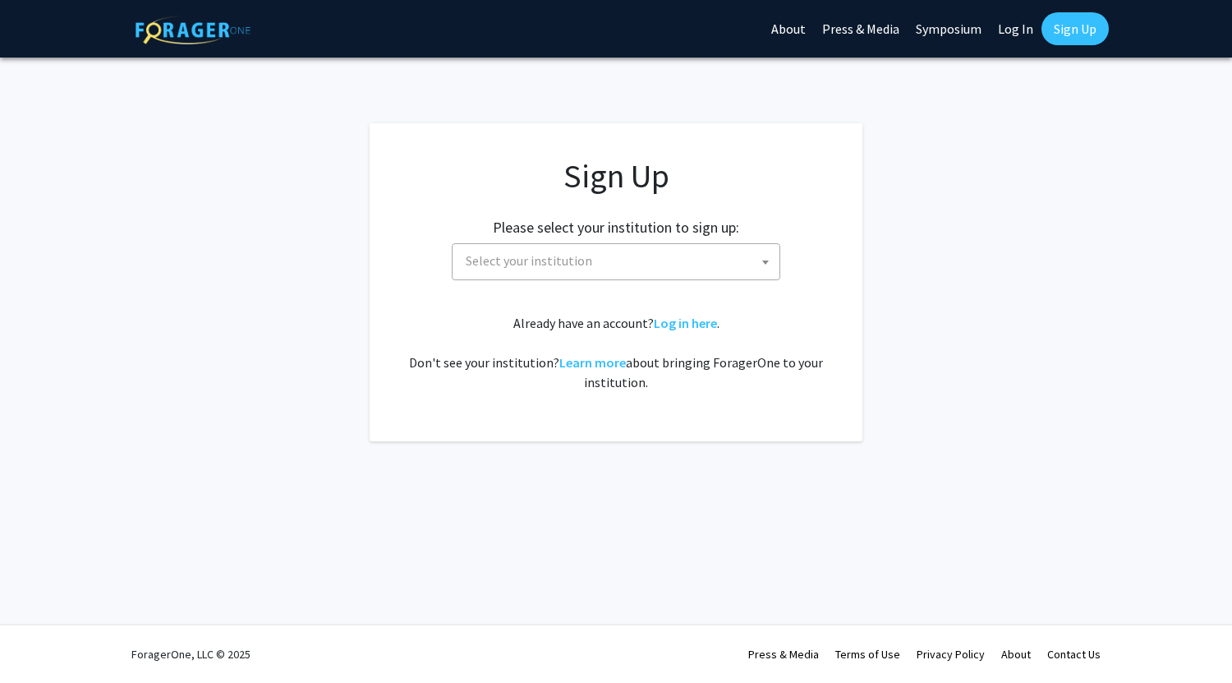
click at [675, 247] on span "Select your institution" at bounding box center [619, 261] width 320 height 34
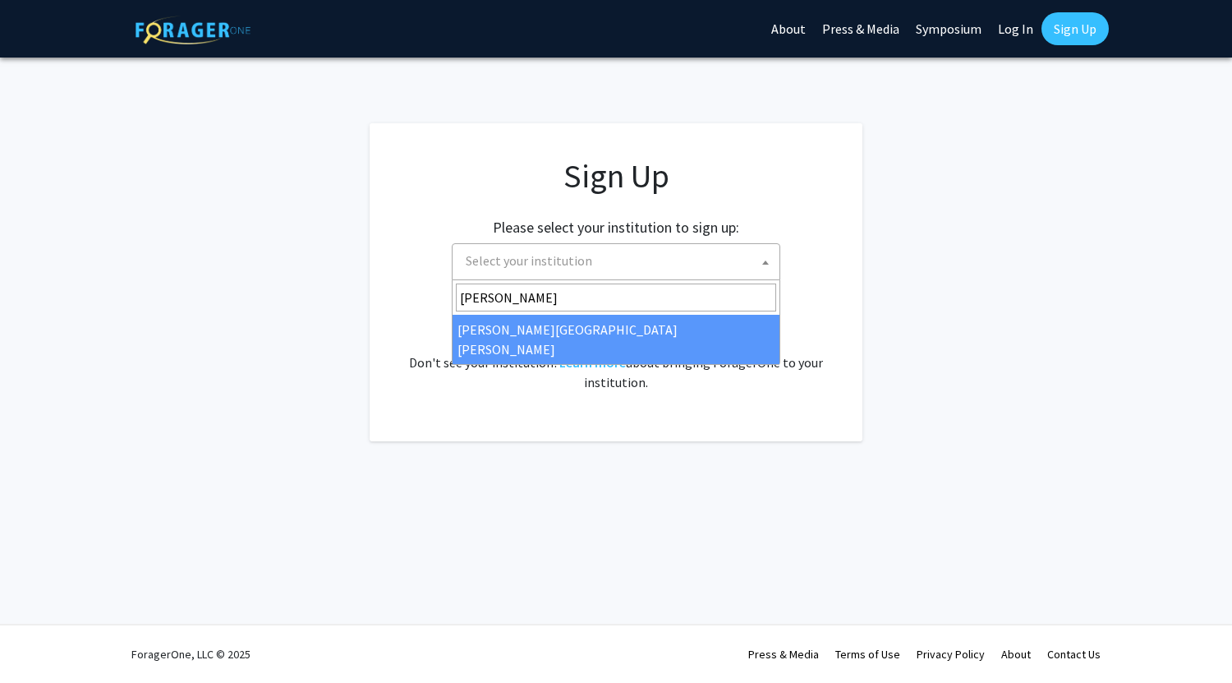
type input "[PERSON_NAME]"
select select "1"
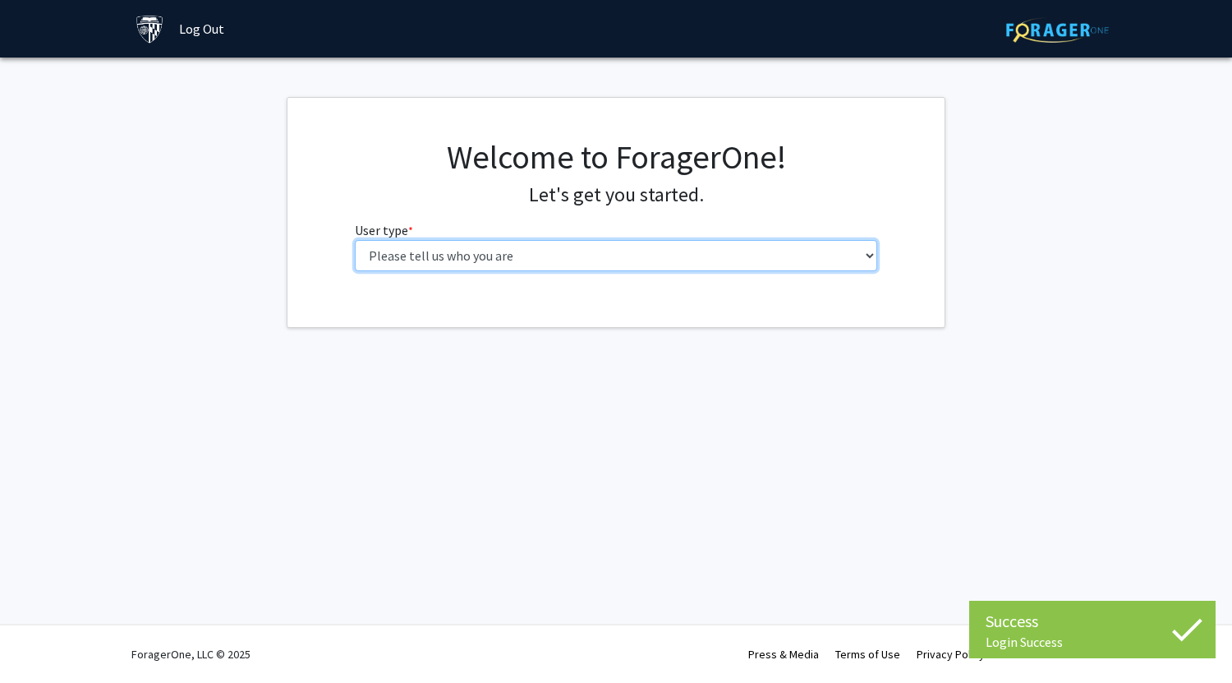
click at [576, 254] on select "Please tell us who you are Undergraduate Student Master's Student Doctoral Cand…" at bounding box center [616, 255] width 523 height 31
select select "2: masters"
click at [355, 240] on select "Please tell us who you are Undergraduate Student Master's Student Doctoral Cand…" at bounding box center [616, 255] width 523 height 31
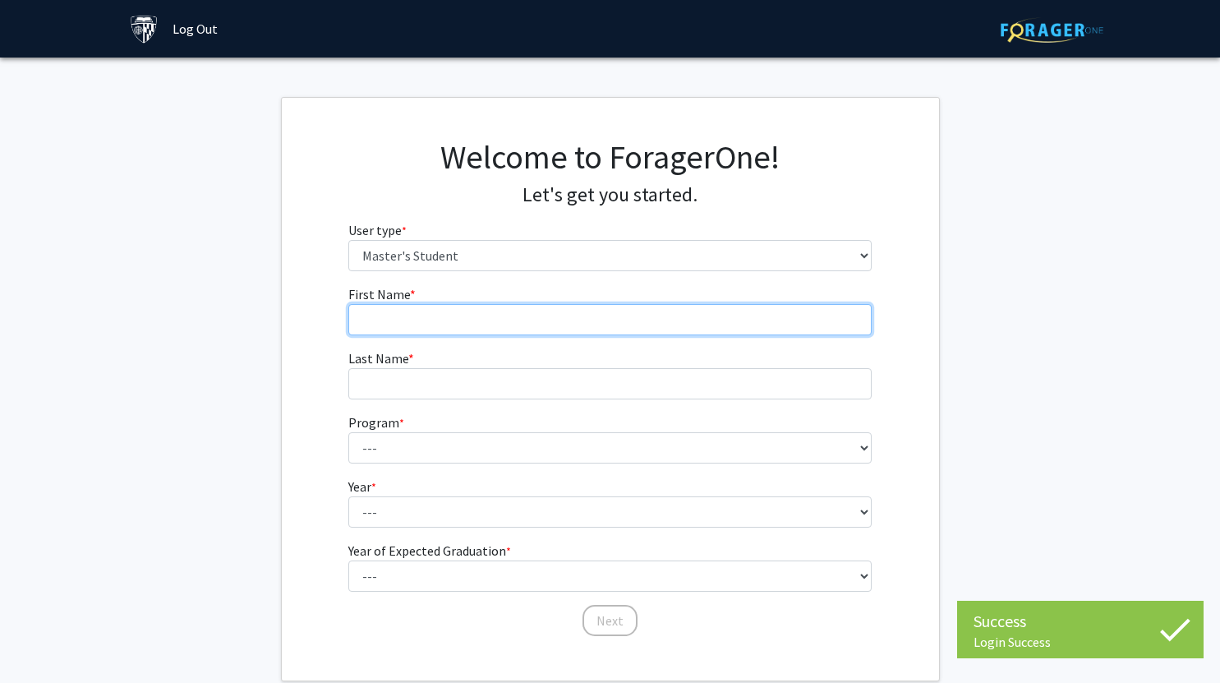
click at [601, 329] on input "First Name * required" at bounding box center [609, 319] width 523 height 31
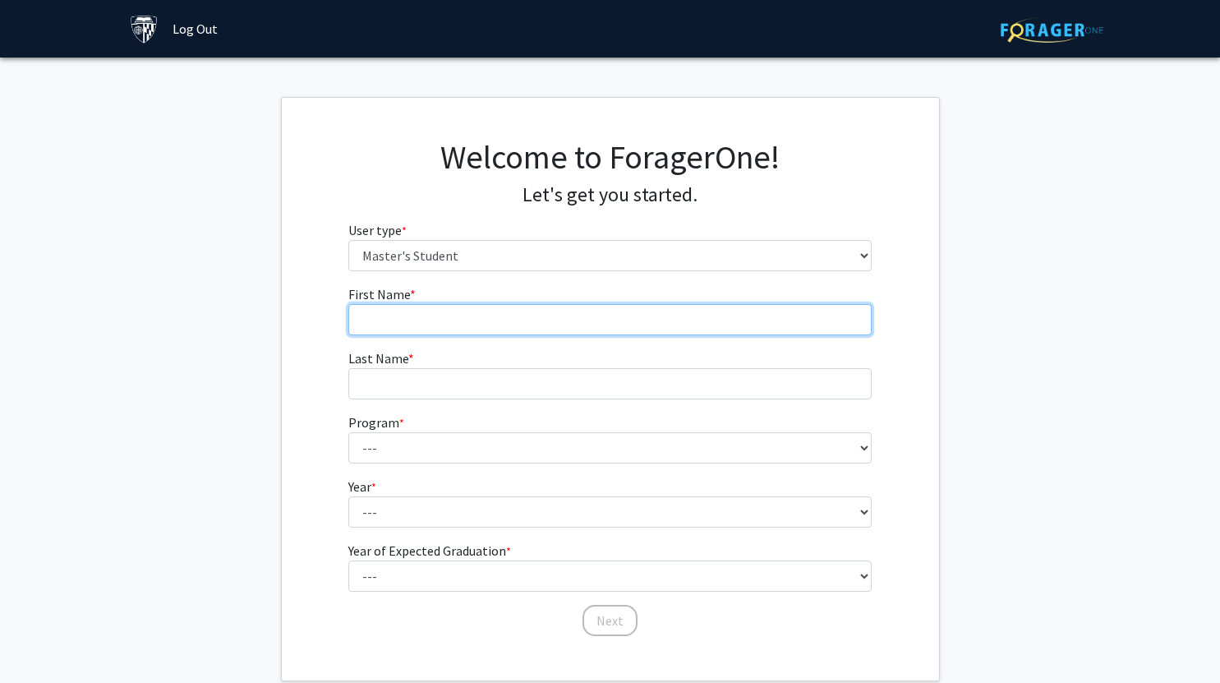
type input "[PERSON_NAME]"
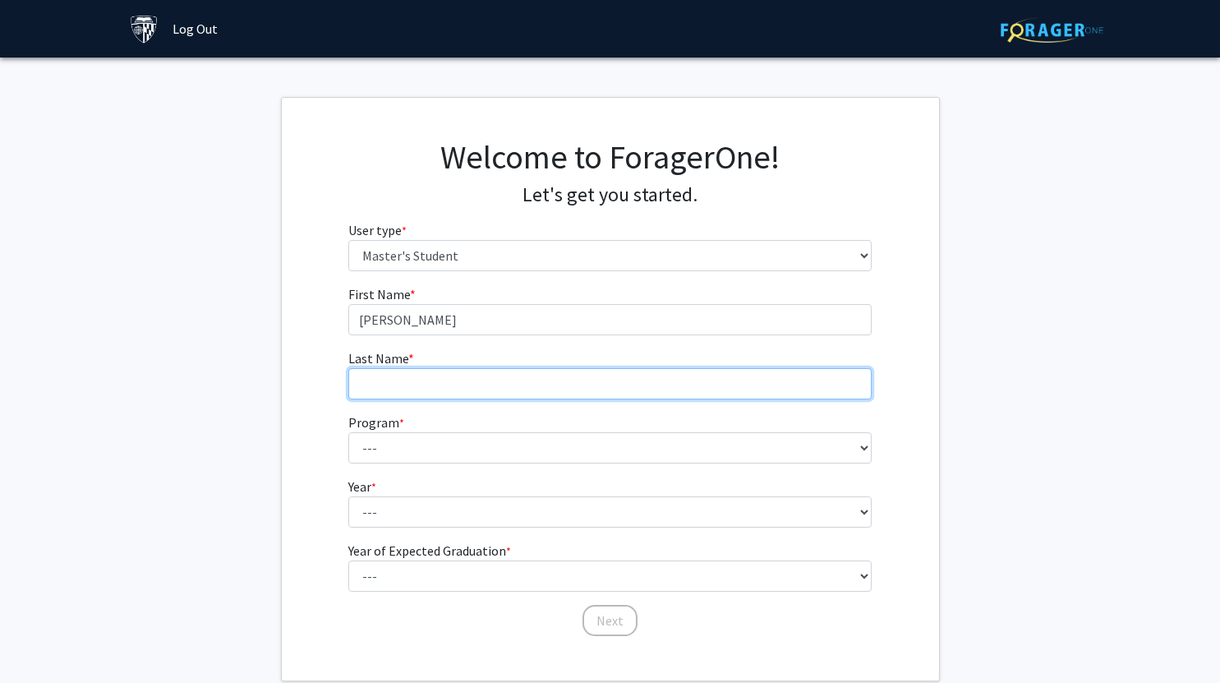
type input "[PERSON_NAME]"
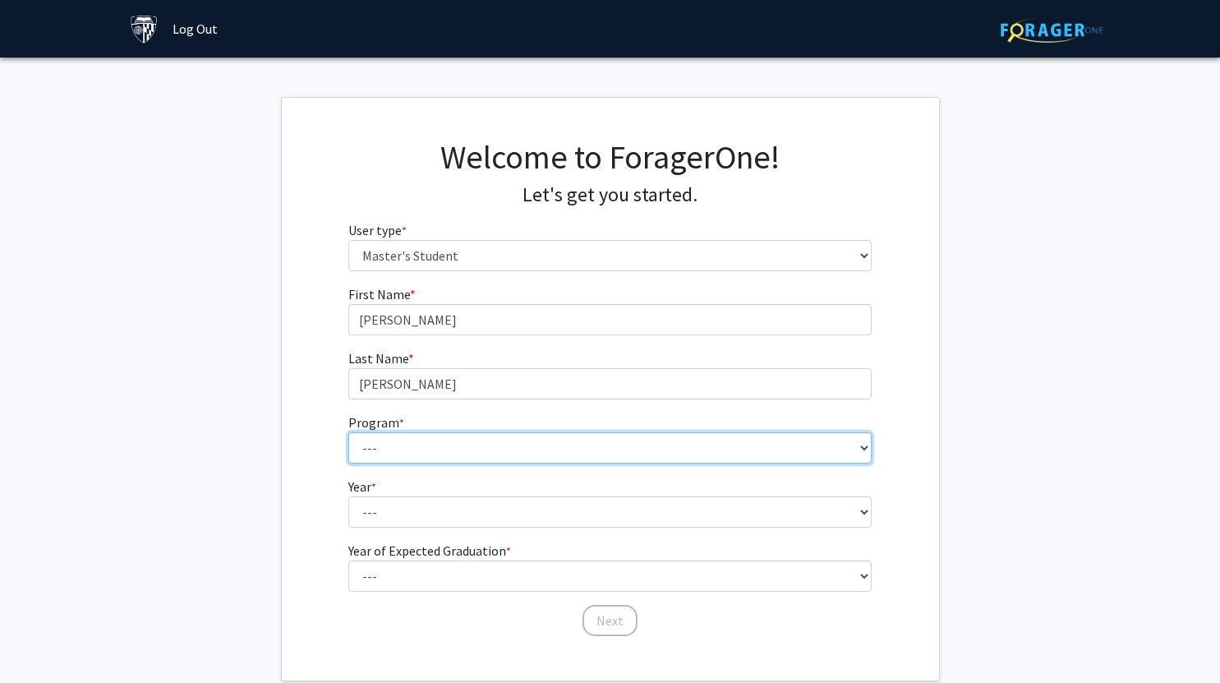
click at [491, 454] on select "--- Anatomy Education Applied and Computational Mathematics Applied Biomedical …" at bounding box center [609, 447] width 523 height 31
select select "137: 136"
click at [348, 432] on select "--- Anatomy Education Applied and Computational Mathematics Applied Biomedical …" at bounding box center [609, 447] width 523 height 31
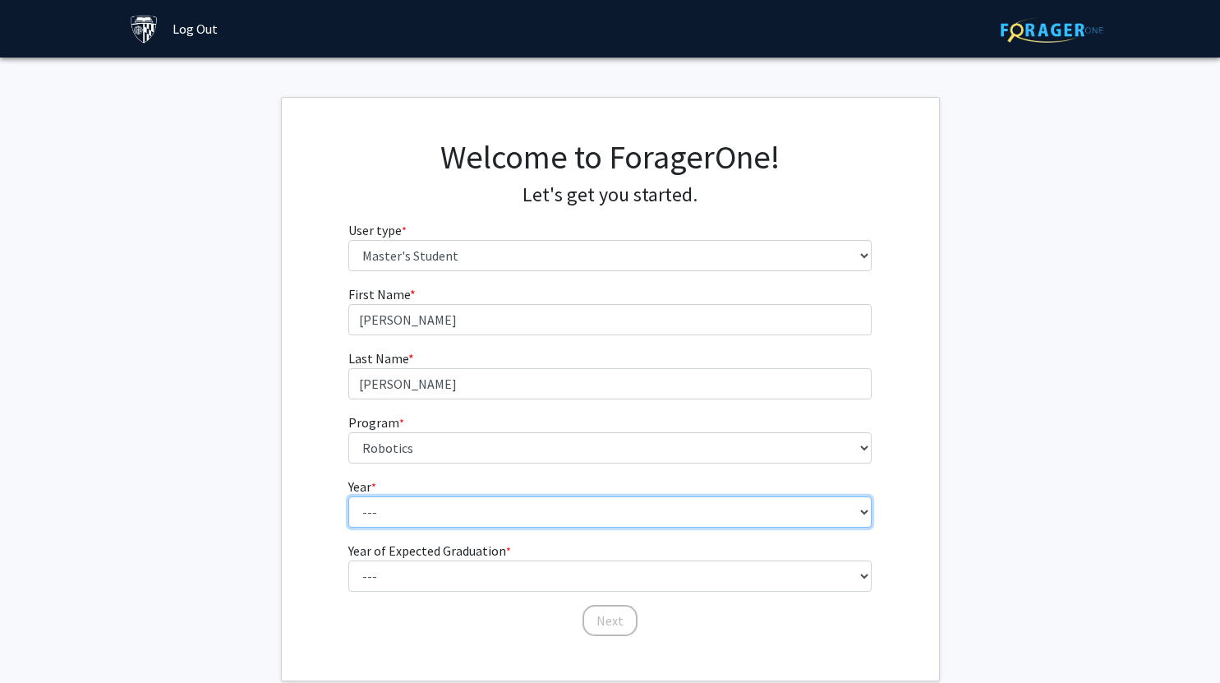
click at [418, 508] on select "--- First Year Second Year" at bounding box center [609, 511] width 523 height 31
select select "1: first_year"
click at [348, 496] on select "--- First Year Second Year" at bounding box center [609, 511] width 523 height 31
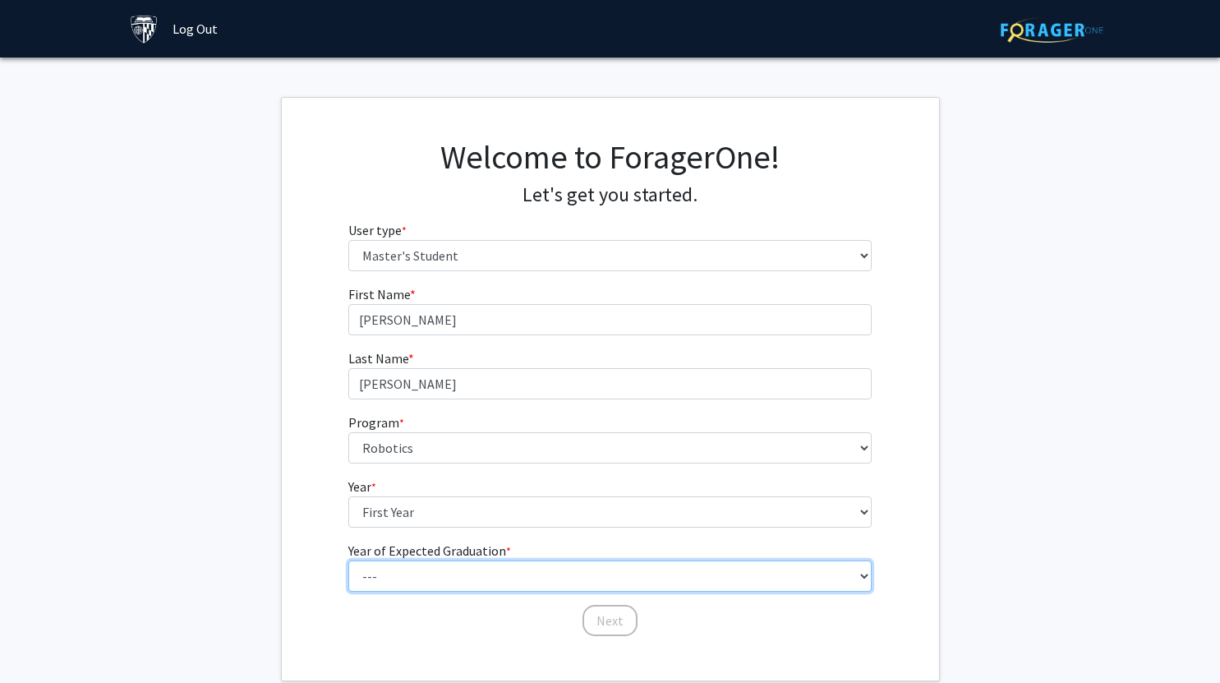
click at [446, 585] on select "--- 2025 2026 2027 2028 2029 2030 2031 2032 2033 2034" at bounding box center [609, 575] width 523 height 31
select select "3: 2027"
click at [348, 560] on select "--- 2025 2026 2027 2028 2029 2030 2031 2032 2033 2034" at bounding box center [609, 575] width 523 height 31
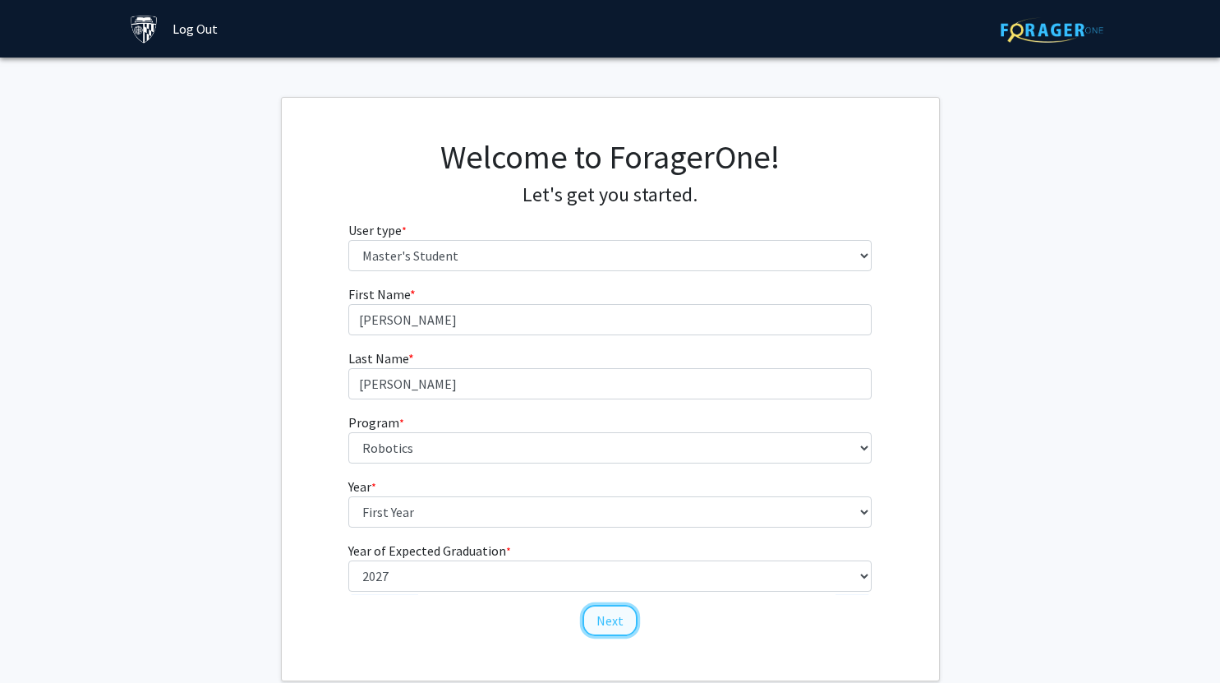
click at [603, 614] on button "Next" at bounding box center [610, 620] width 55 height 31
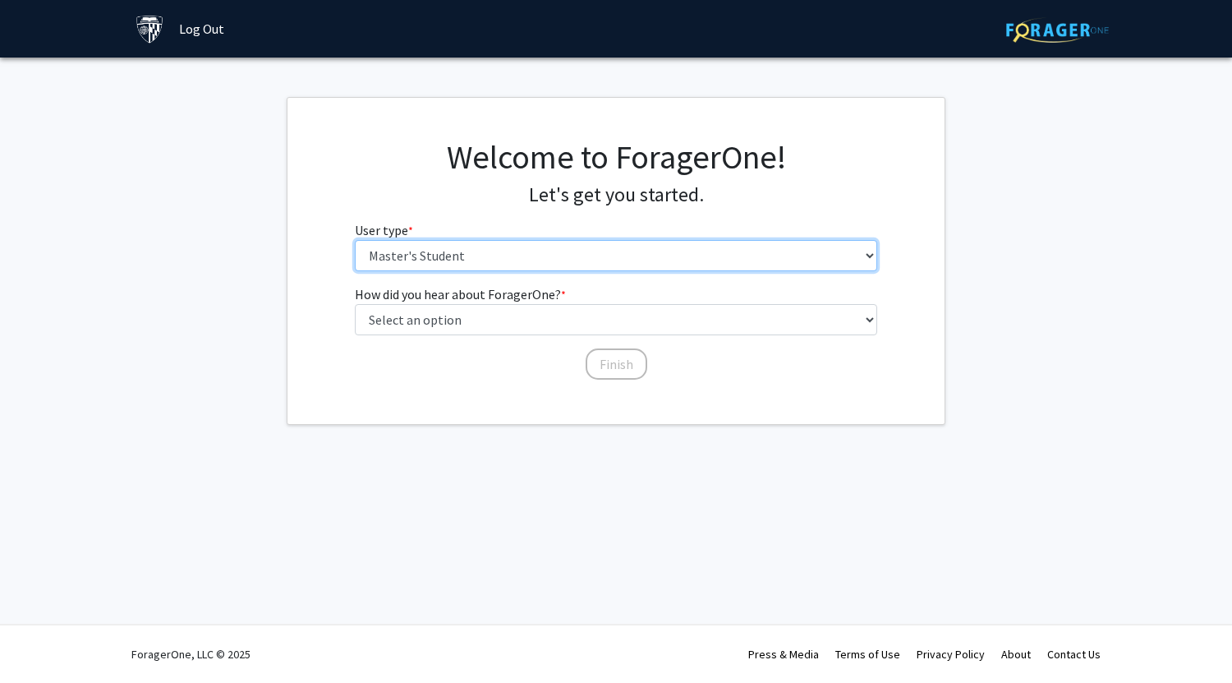
click at [468, 251] on select "Please tell us who you are Undergraduate Student Master's Student Doctoral Cand…" at bounding box center [616, 255] width 523 height 31
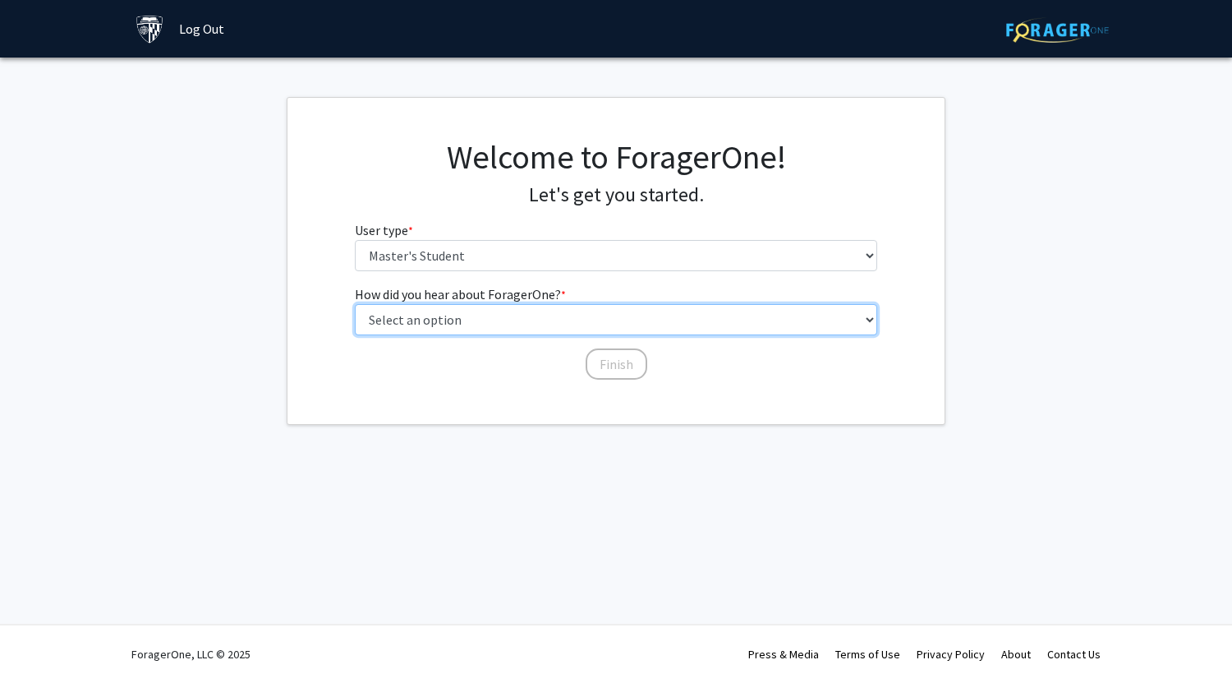
click at [466, 319] on select "Select an option Peer/student recommendation Faculty/staff recommendation Unive…" at bounding box center [616, 319] width 523 height 31
select select "3: university_website"
click at [355, 304] on select "Select an option Peer/student recommendation Faculty/staff recommendation Unive…" at bounding box center [616, 319] width 523 height 31
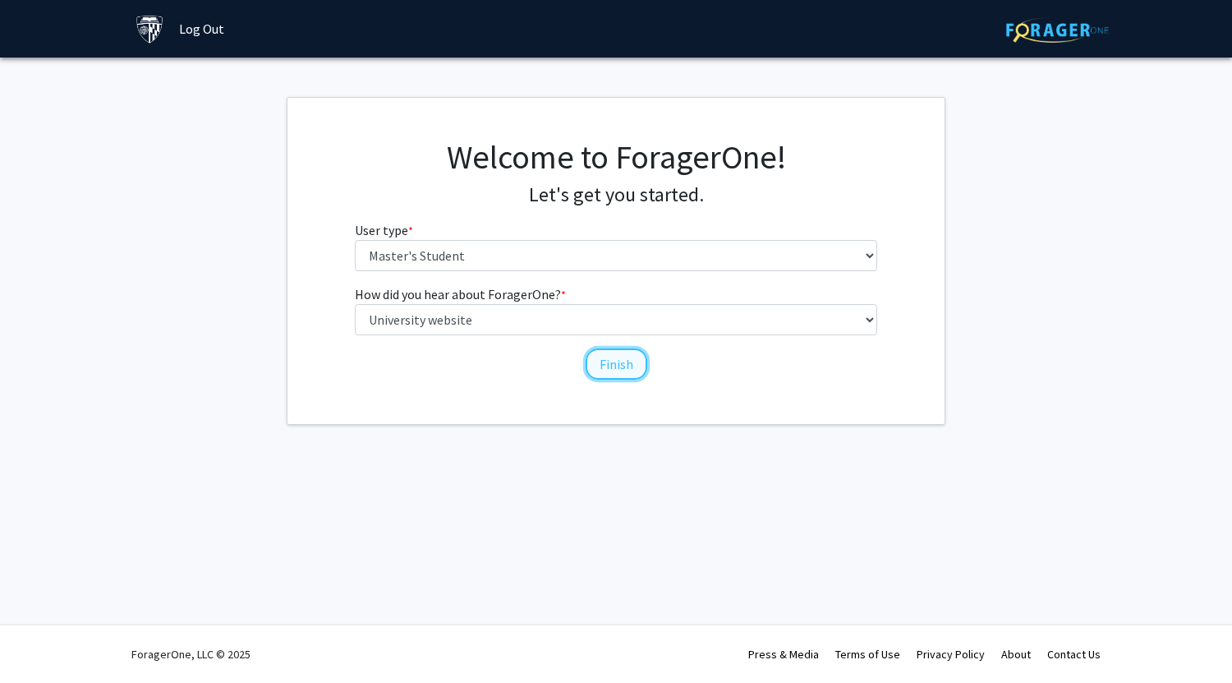
click at [608, 372] on button "Finish" at bounding box center [617, 363] width 62 height 31
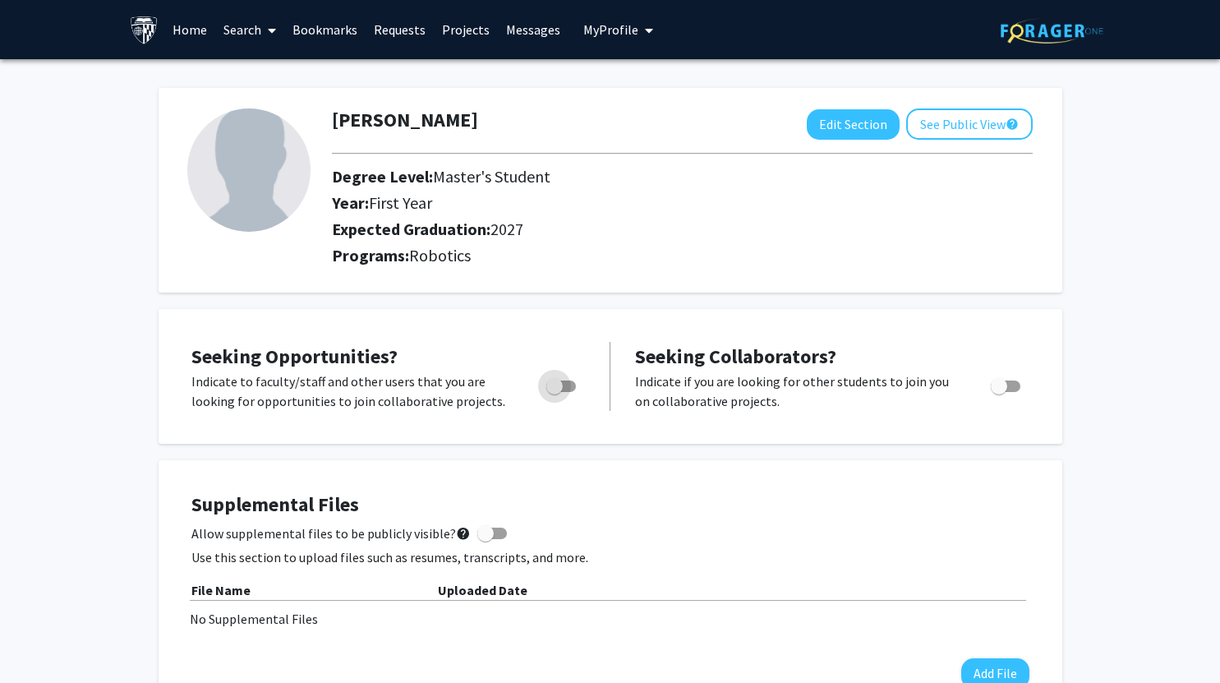
click at [560, 381] on span "Toggle" at bounding box center [554, 386] width 16 height 16
click at [555, 392] on input "Are you actively seeking opportunities?" at bounding box center [554, 392] width 1 height 1
checkbox input "true"
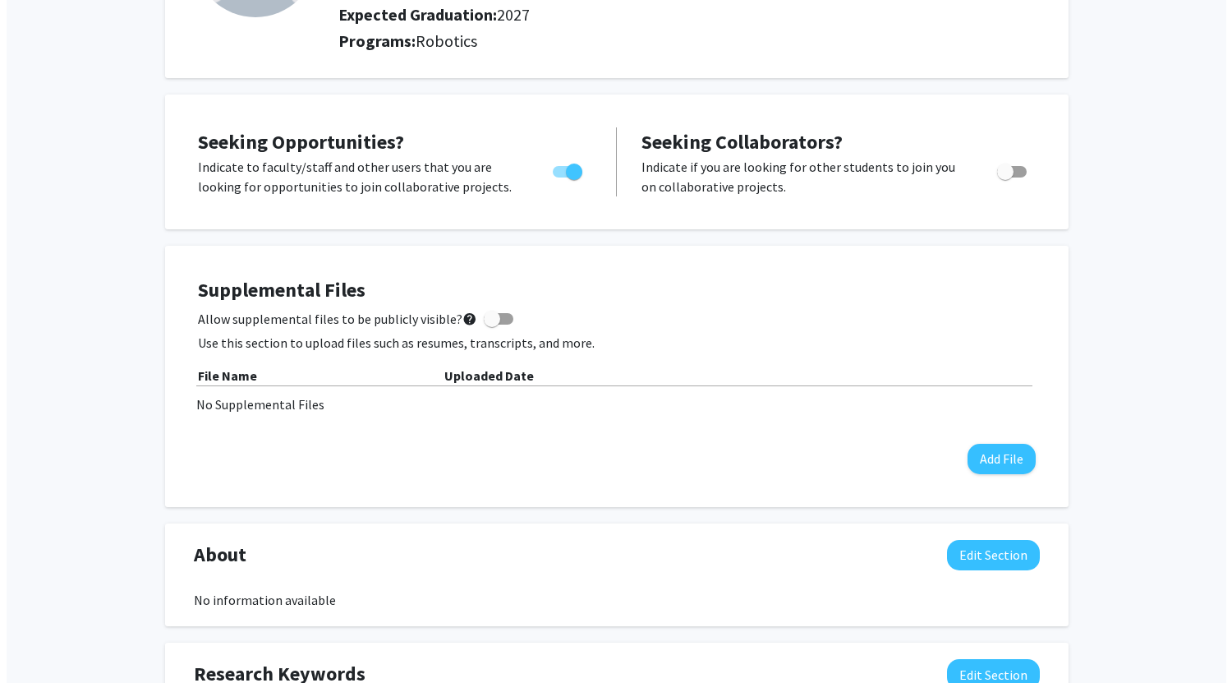
scroll to position [215, 0]
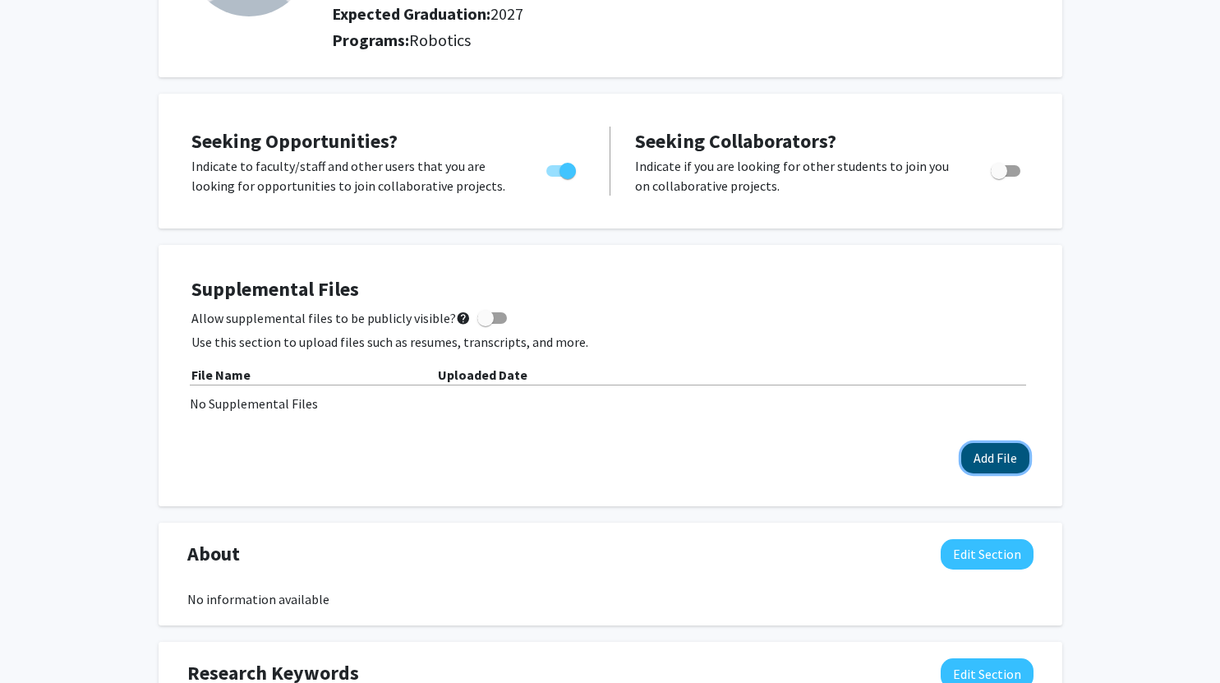
click at [998, 454] on button "Add File" at bounding box center [995, 458] width 68 height 30
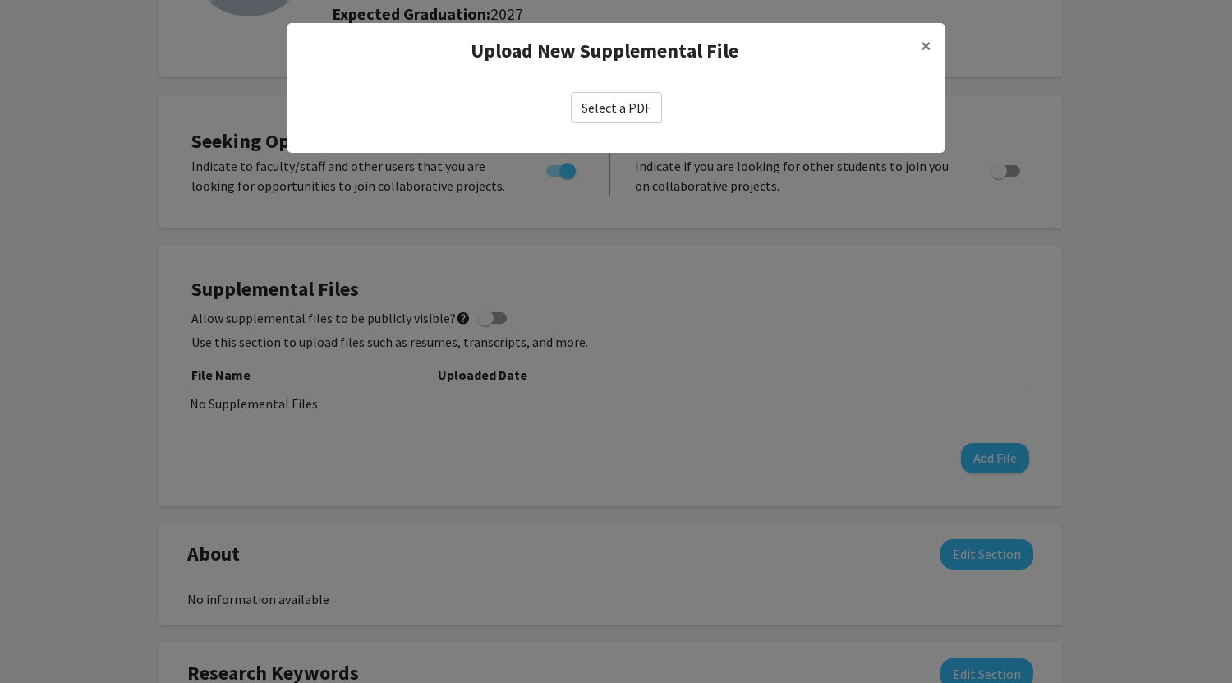
click at [625, 120] on label "Select a PDF" at bounding box center [616, 107] width 91 height 31
click at [0, 0] on input "Select a PDF" at bounding box center [0, 0] width 0 height 0
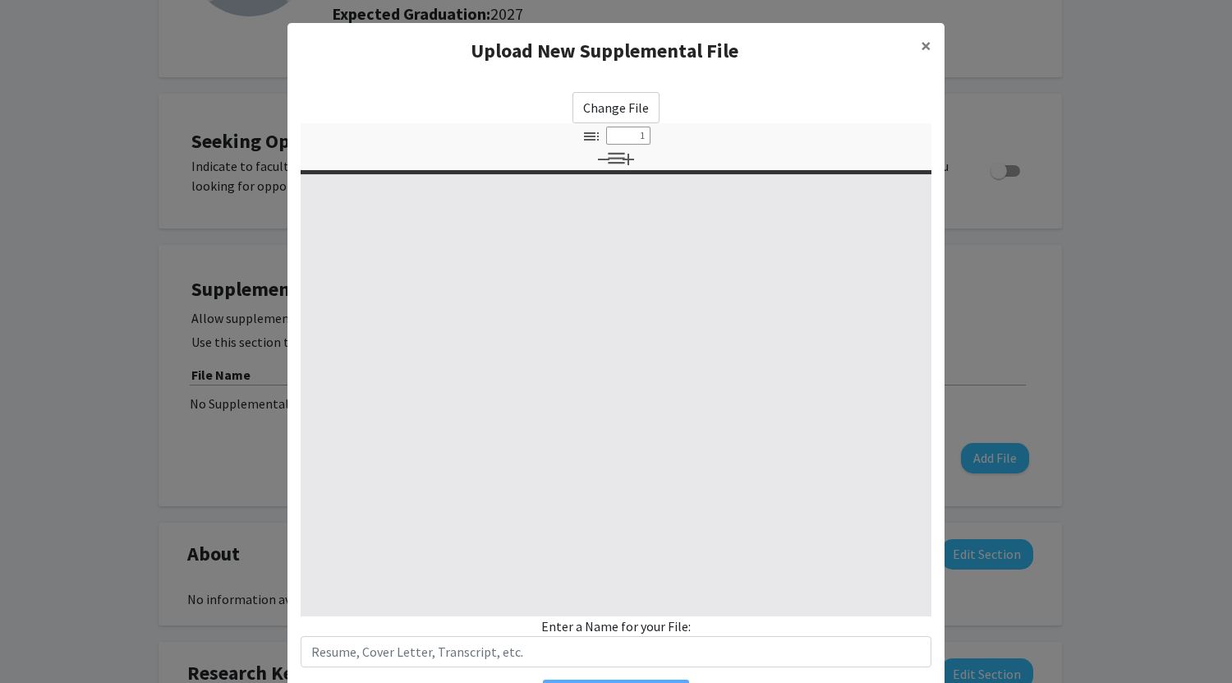
type input "0"
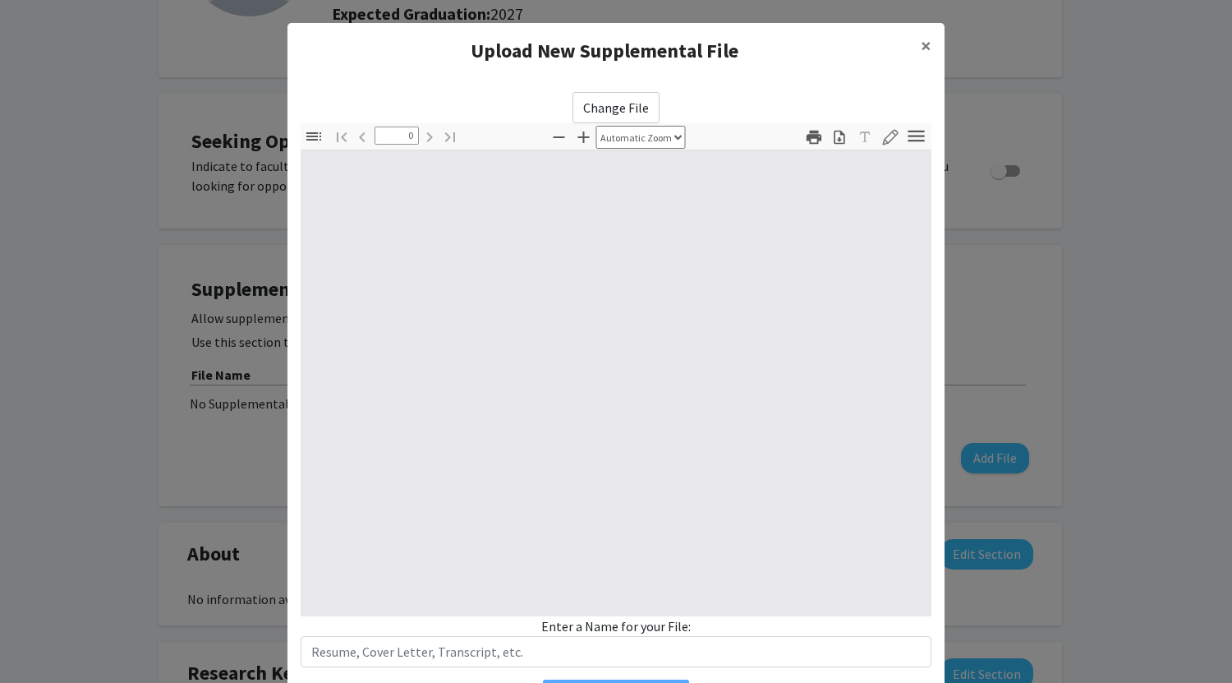
select select "custom"
type input "1"
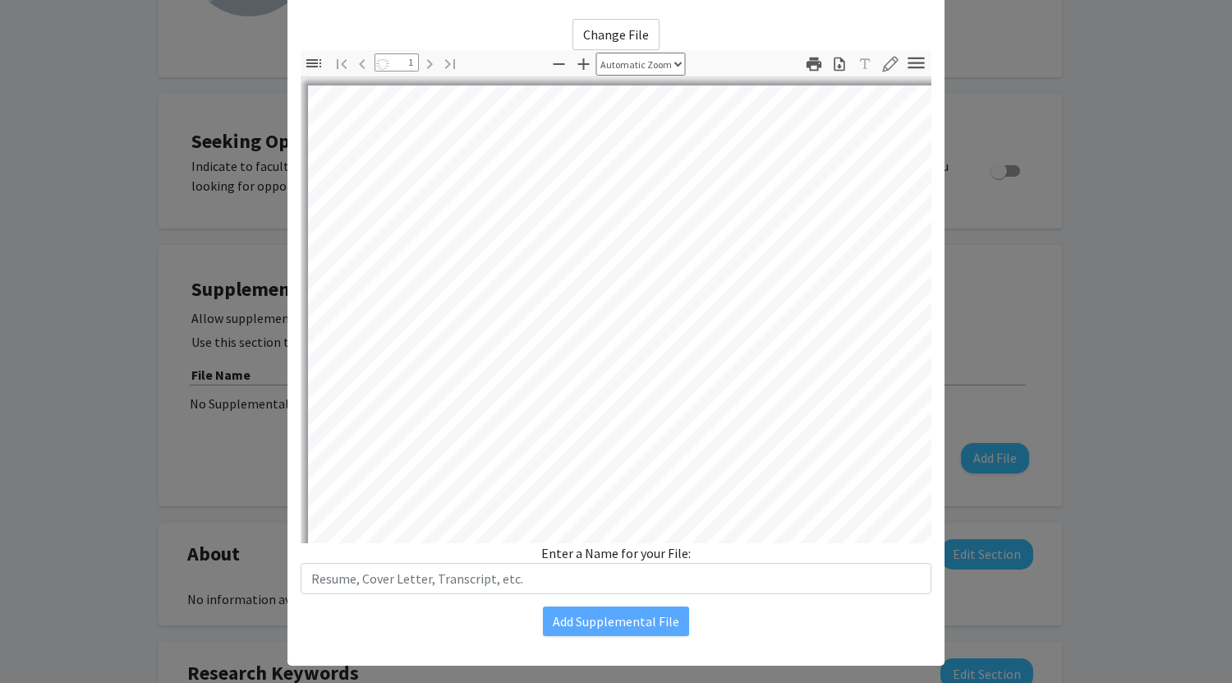
scroll to position [76, 0]
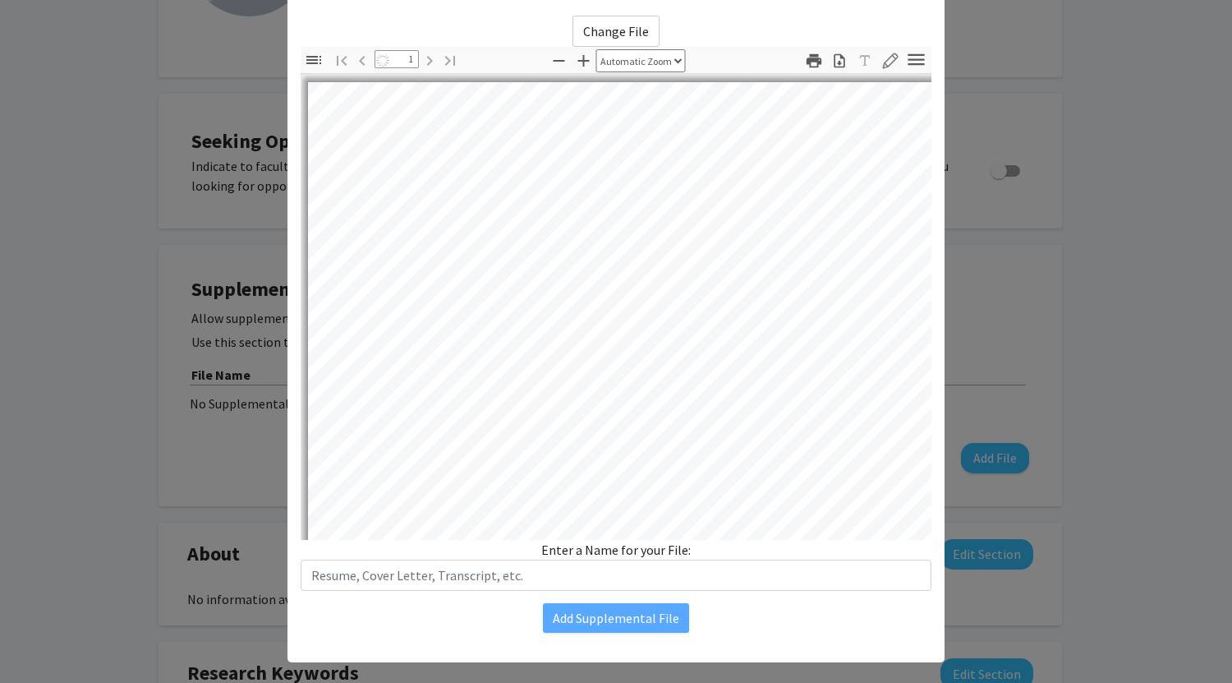
select select "auto"
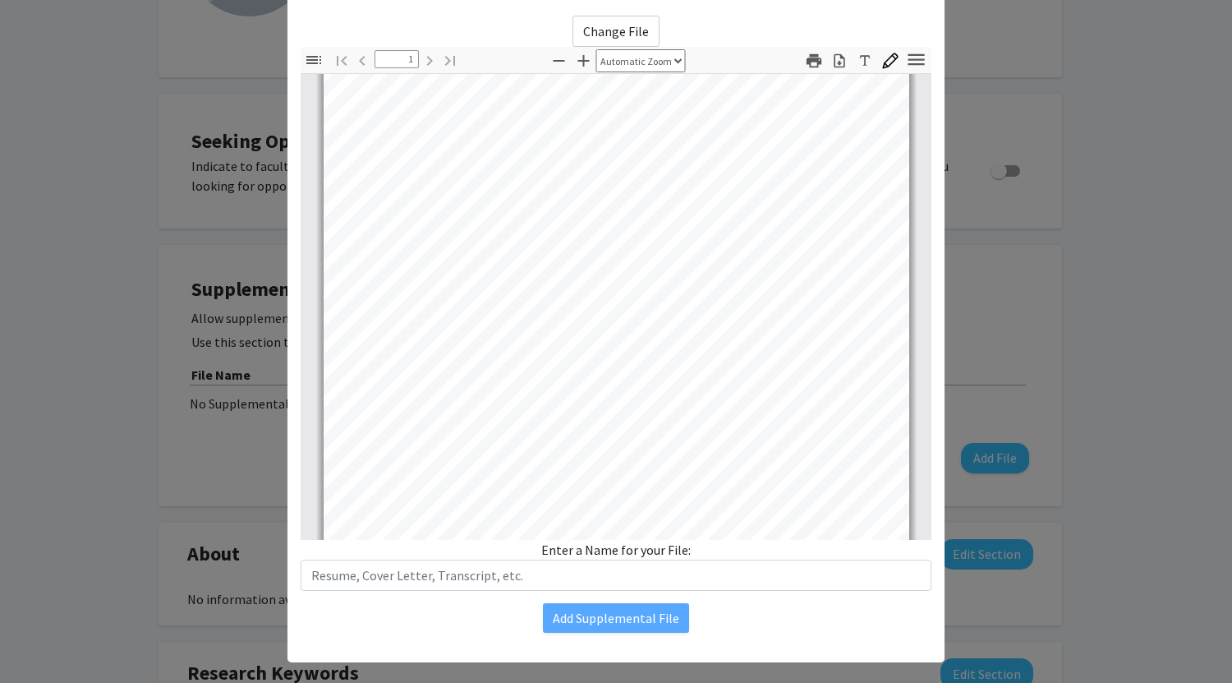
scroll to position [307, 0]
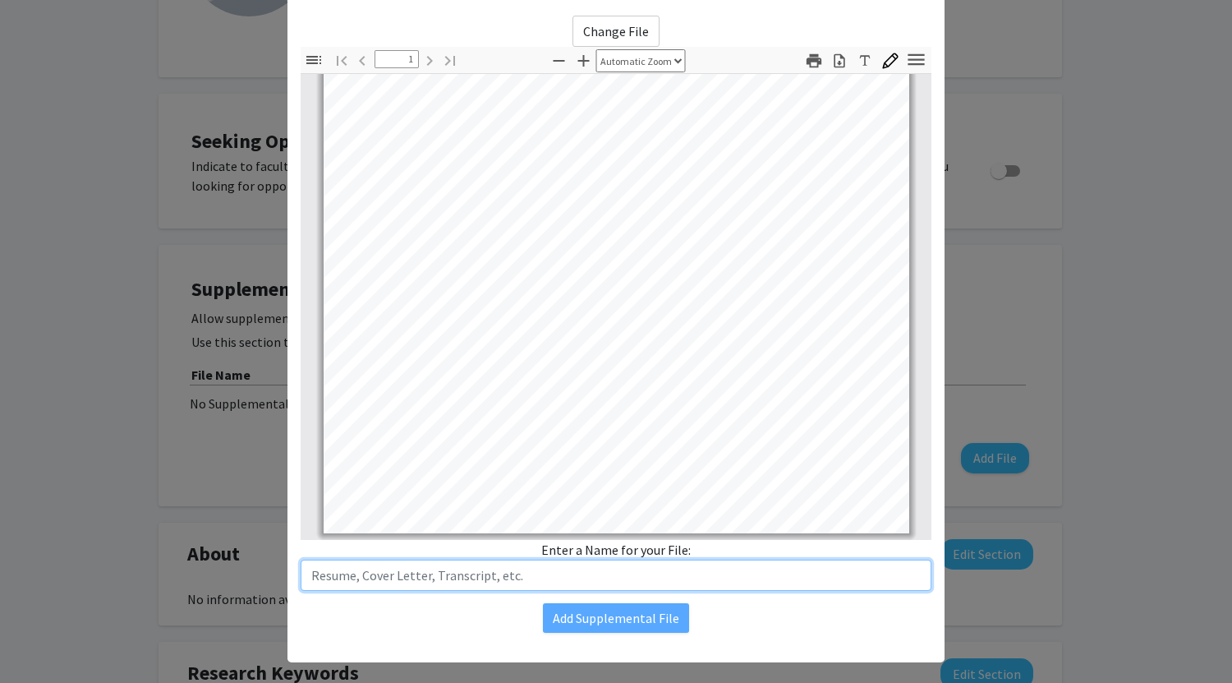
click at [601, 574] on input "text" at bounding box center [616, 575] width 631 height 31
type input "Resume"
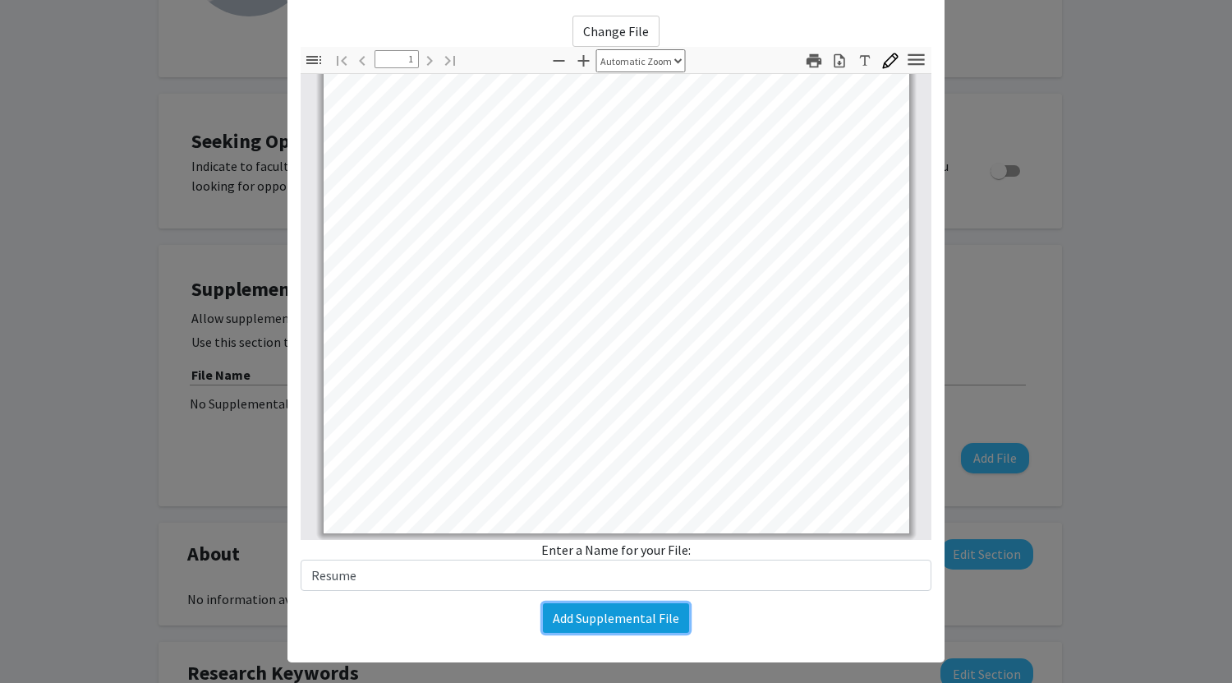
click at [611, 618] on button "Add Supplemental File" at bounding box center [616, 618] width 146 height 30
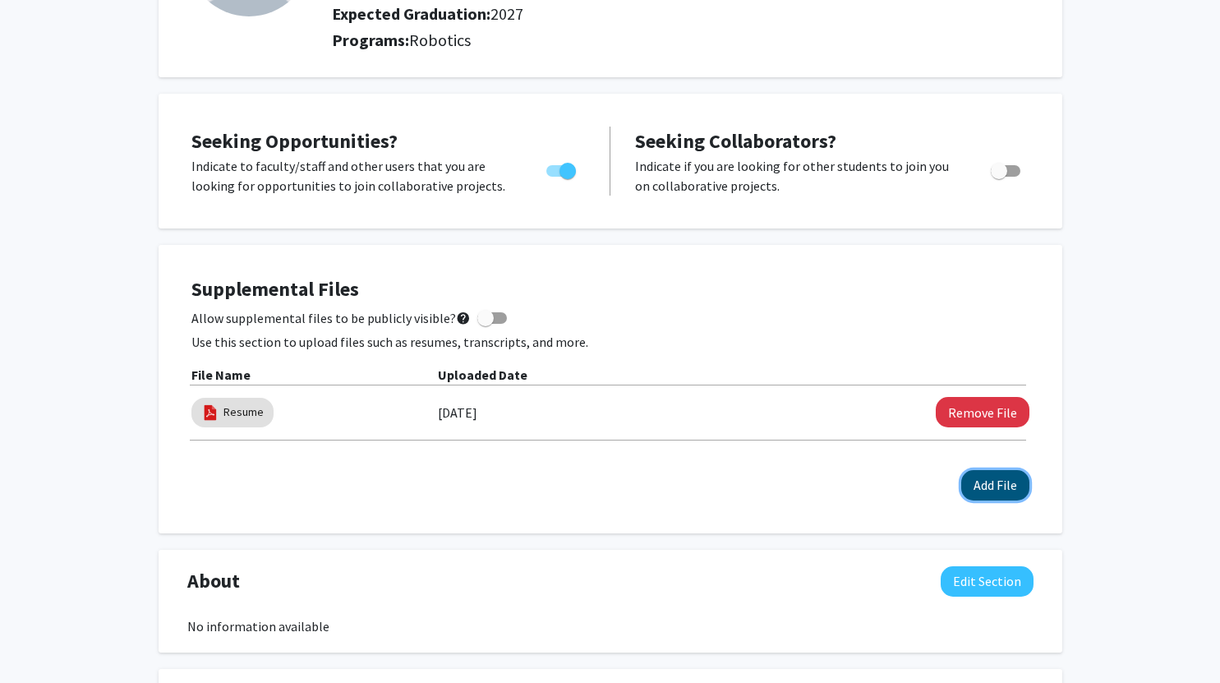
click at [988, 473] on button "Add File" at bounding box center [995, 485] width 68 height 30
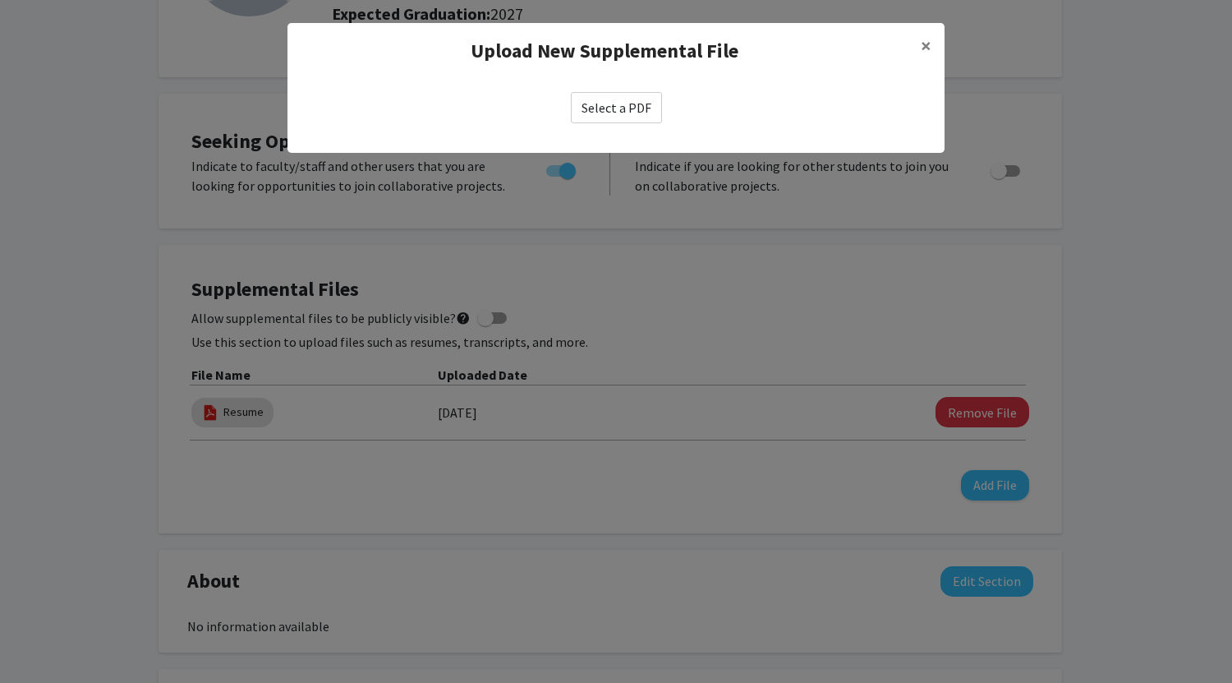
click at [590, 99] on label "Select a PDF" at bounding box center [616, 107] width 91 height 31
click at [0, 0] on input "Select a PDF" at bounding box center [0, 0] width 0 height 0
select select "custom"
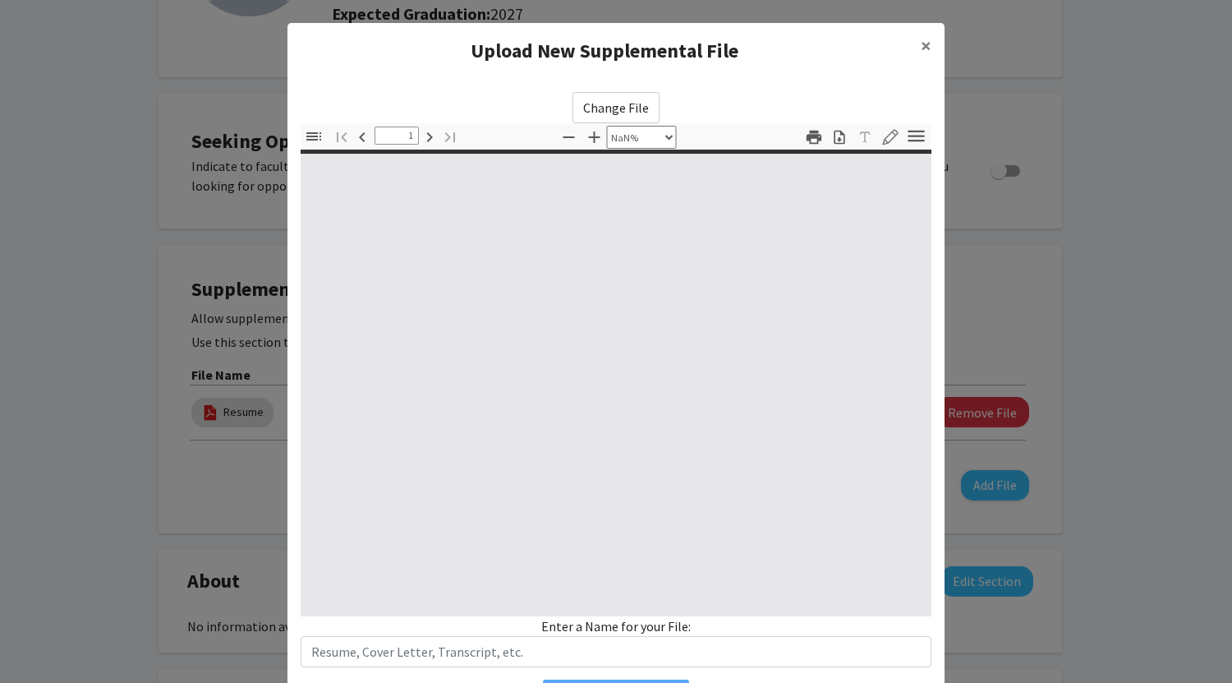
type input "0"
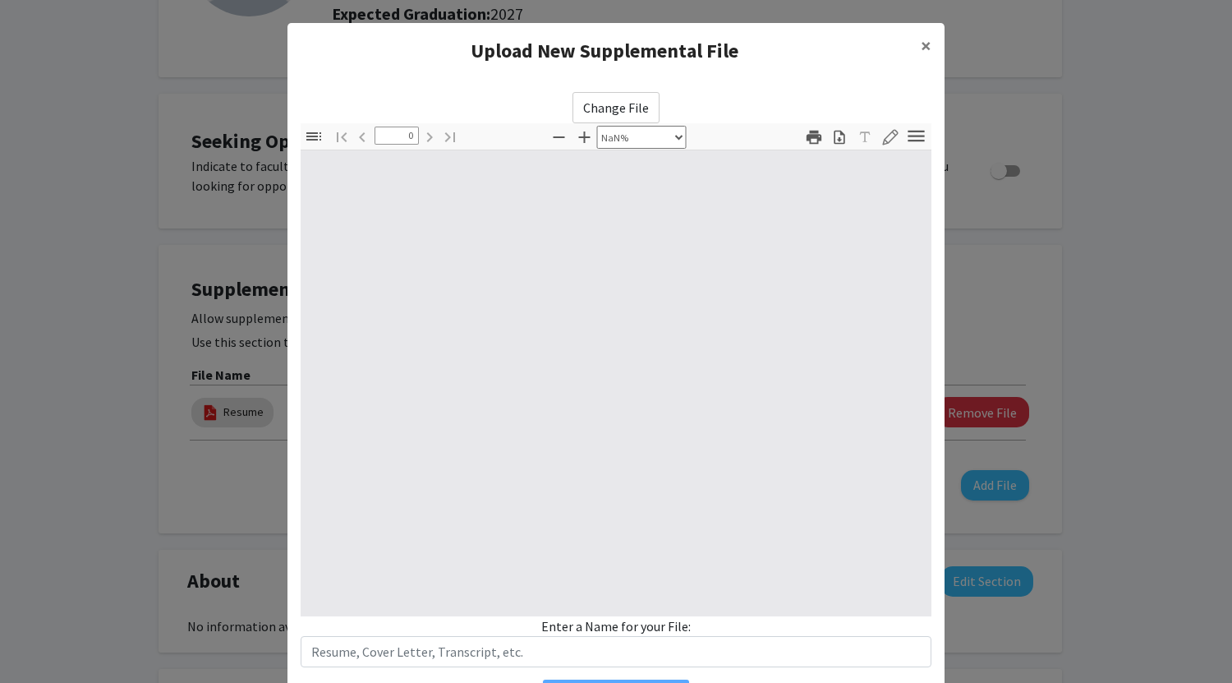
select select "auto"
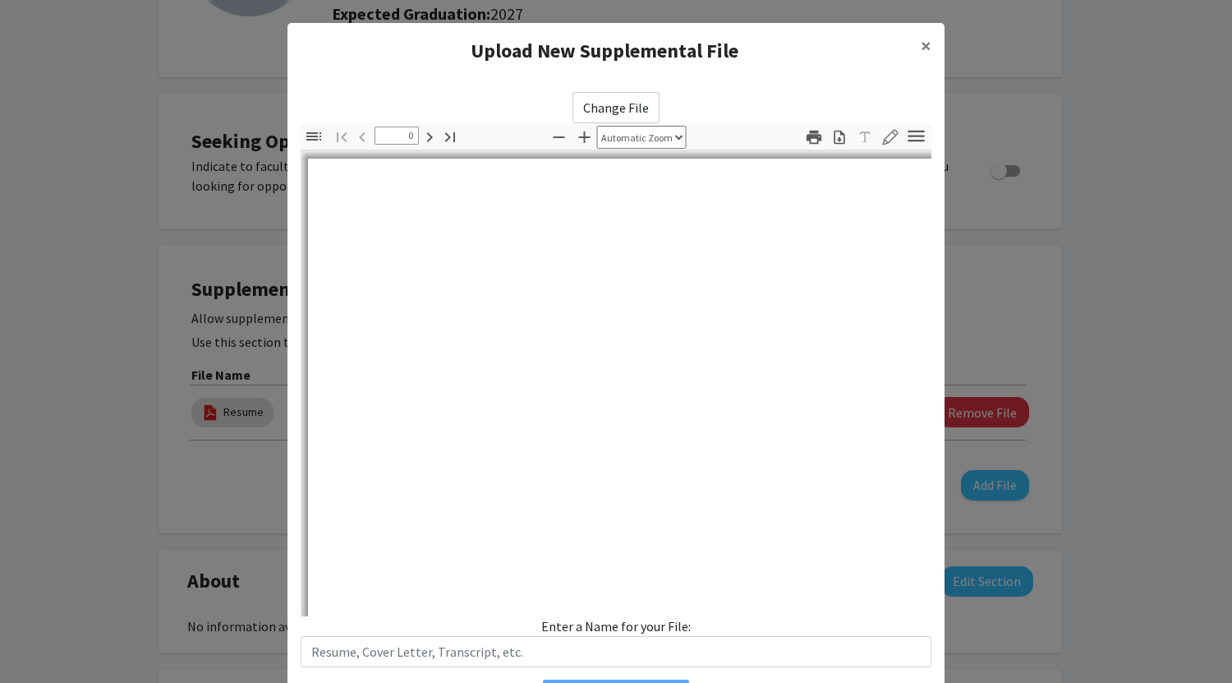
type input "1"
select select "auto"
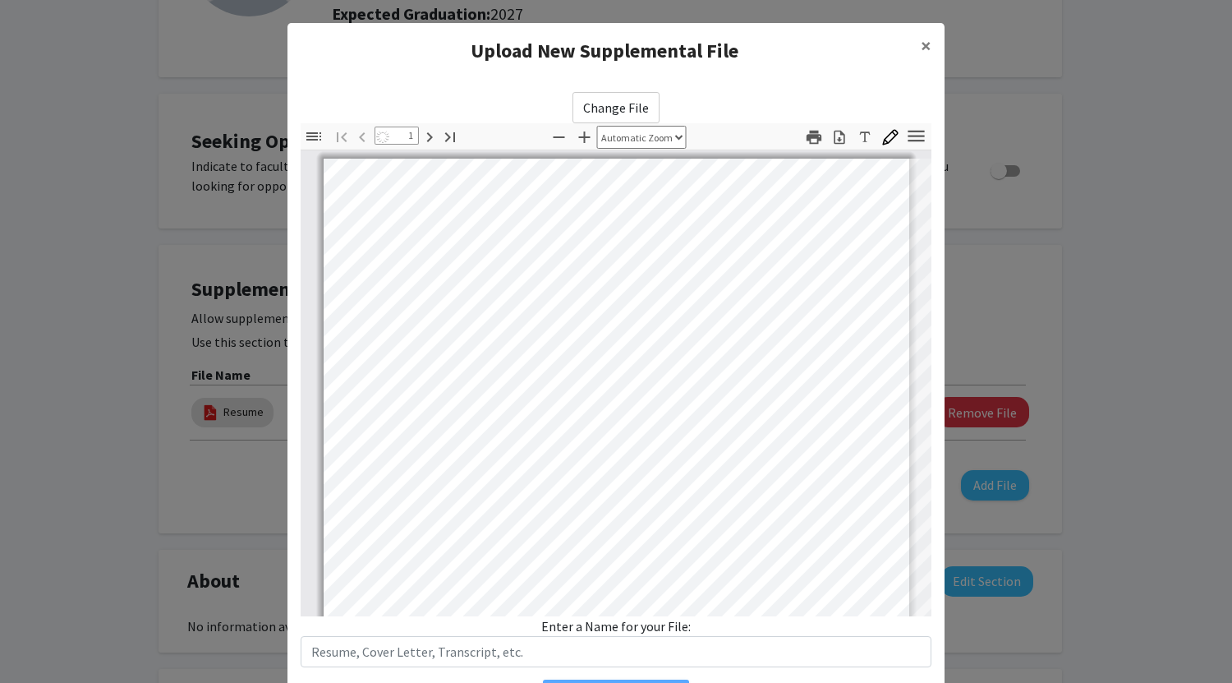
scroll to position [0, 0]
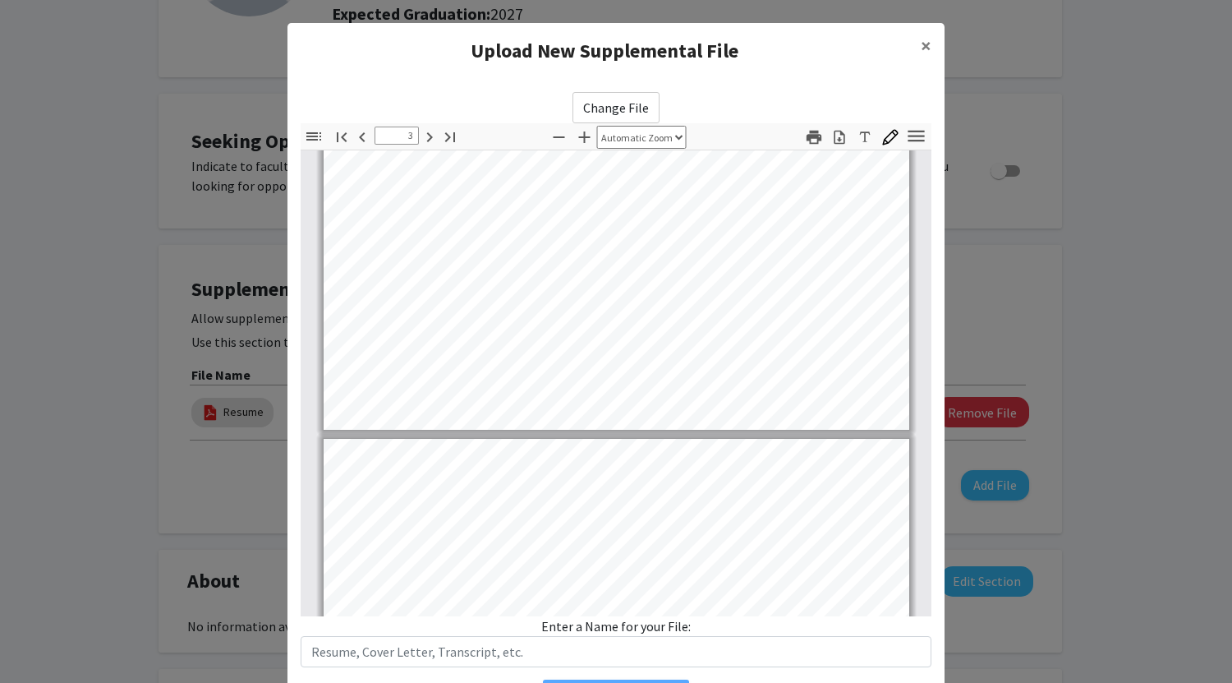
type input "4"
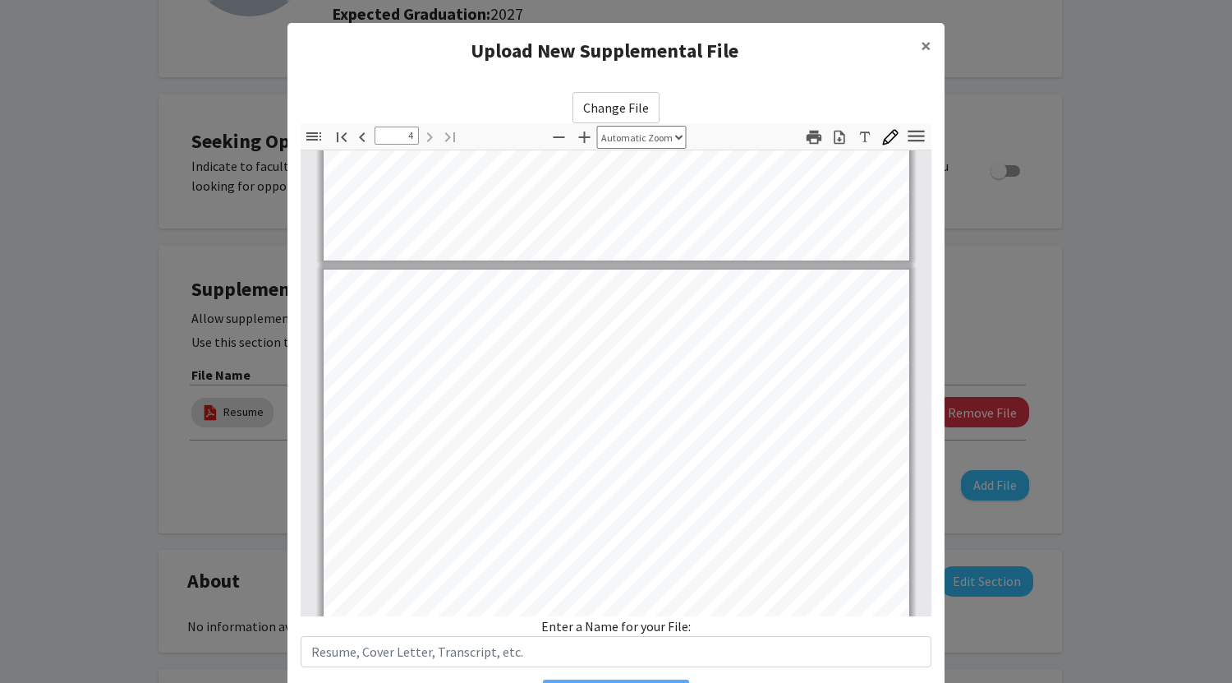
scroll to position [2163, 0]
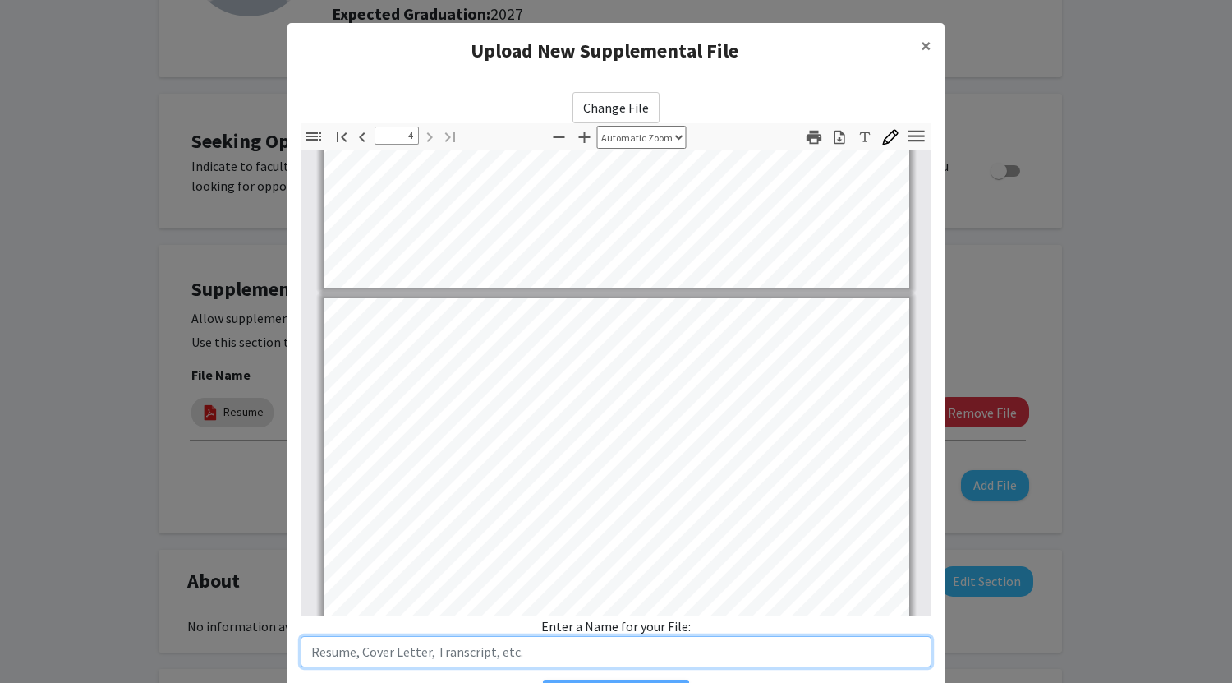
click at [523, 650] on input "text" at bounding box center [616, 651] width 631 height 31
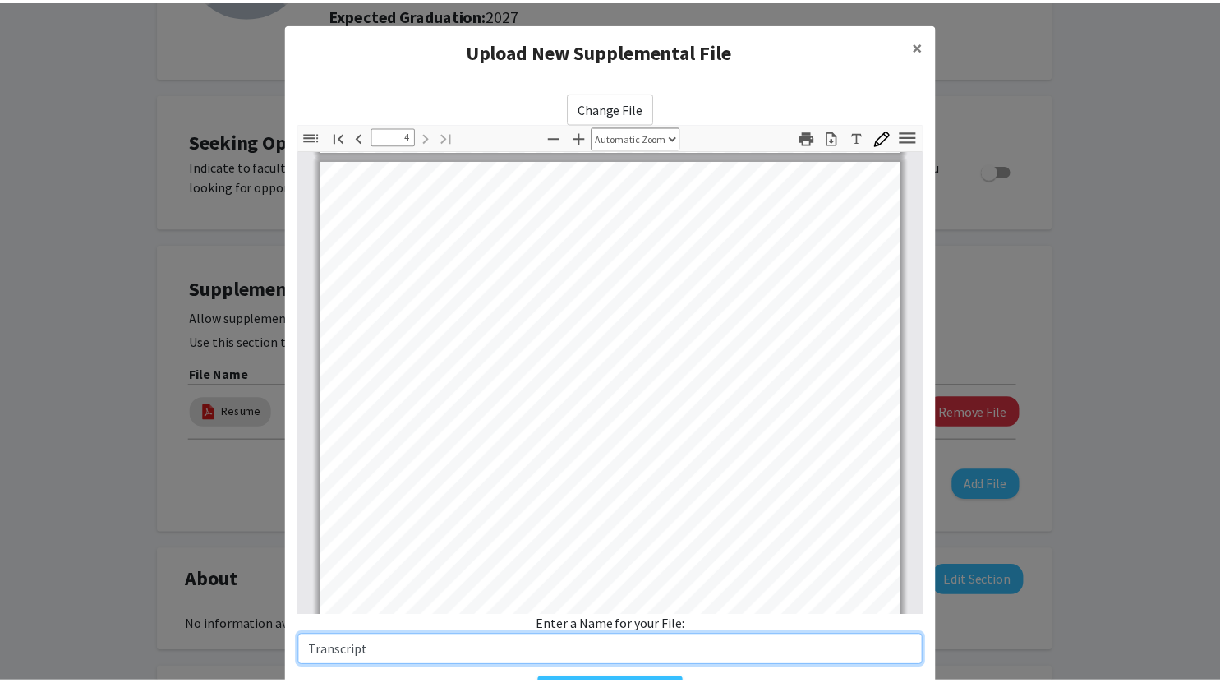
scroll to position [95, 0]
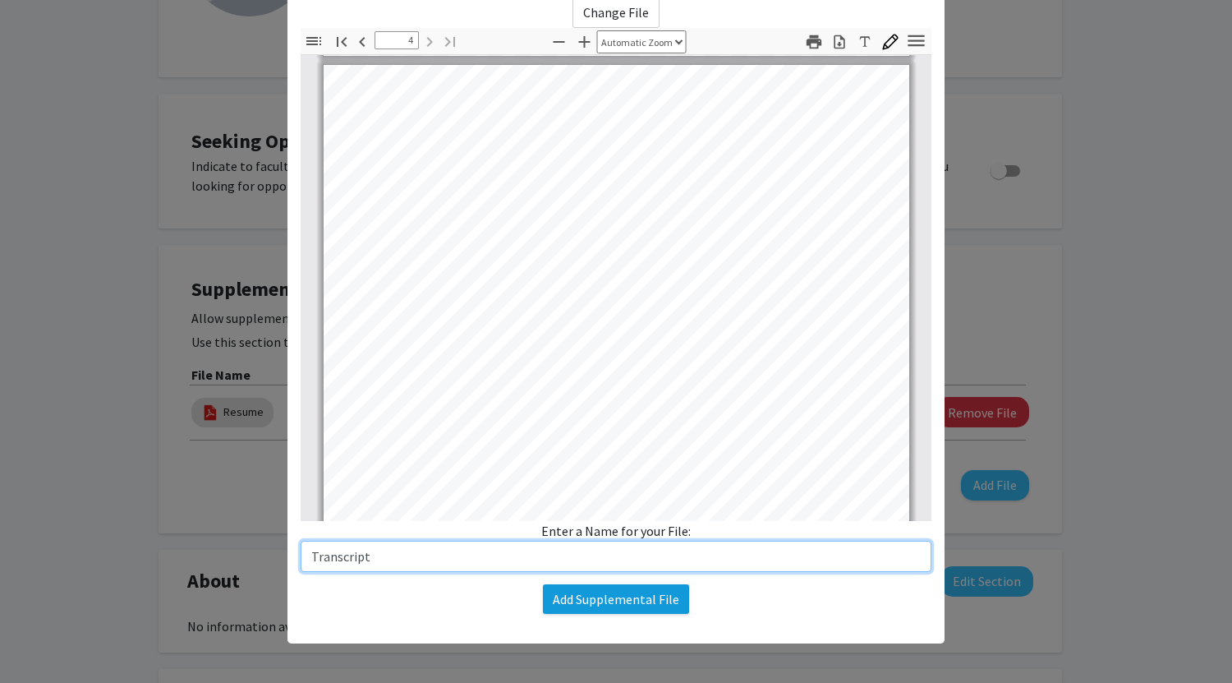
type input "Transcript"
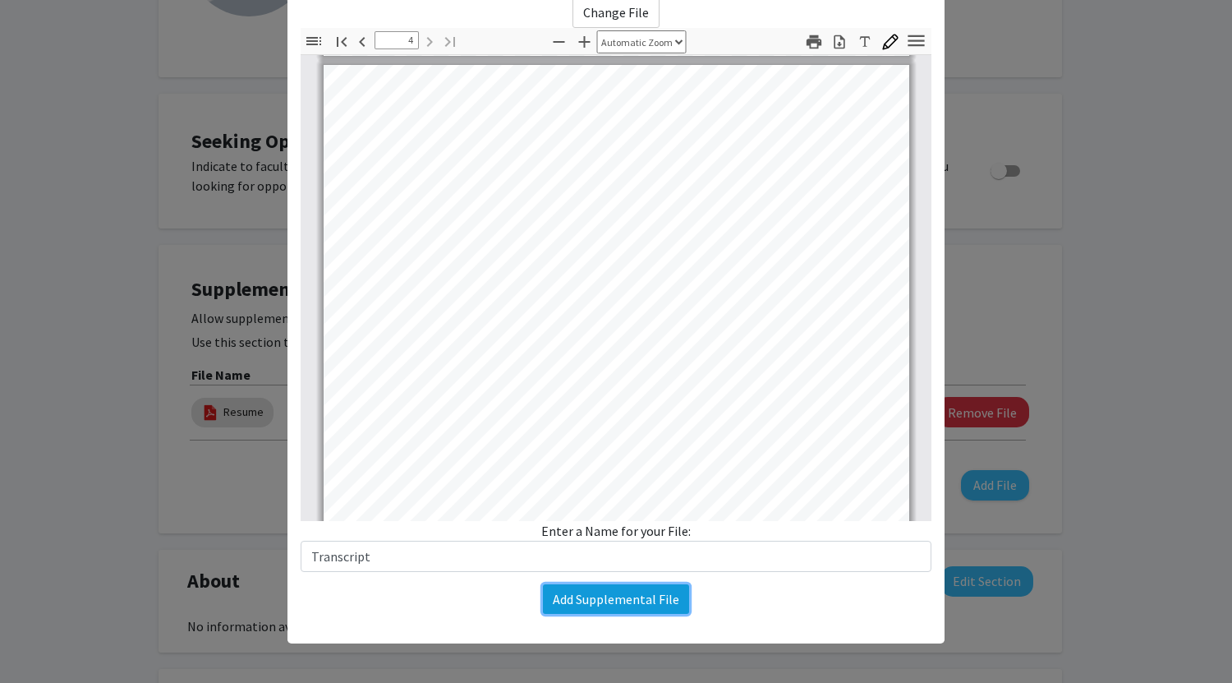
click at [641, 596] on button "Add Supplemental File" at bounding box center [616, 599] width 146 height 30
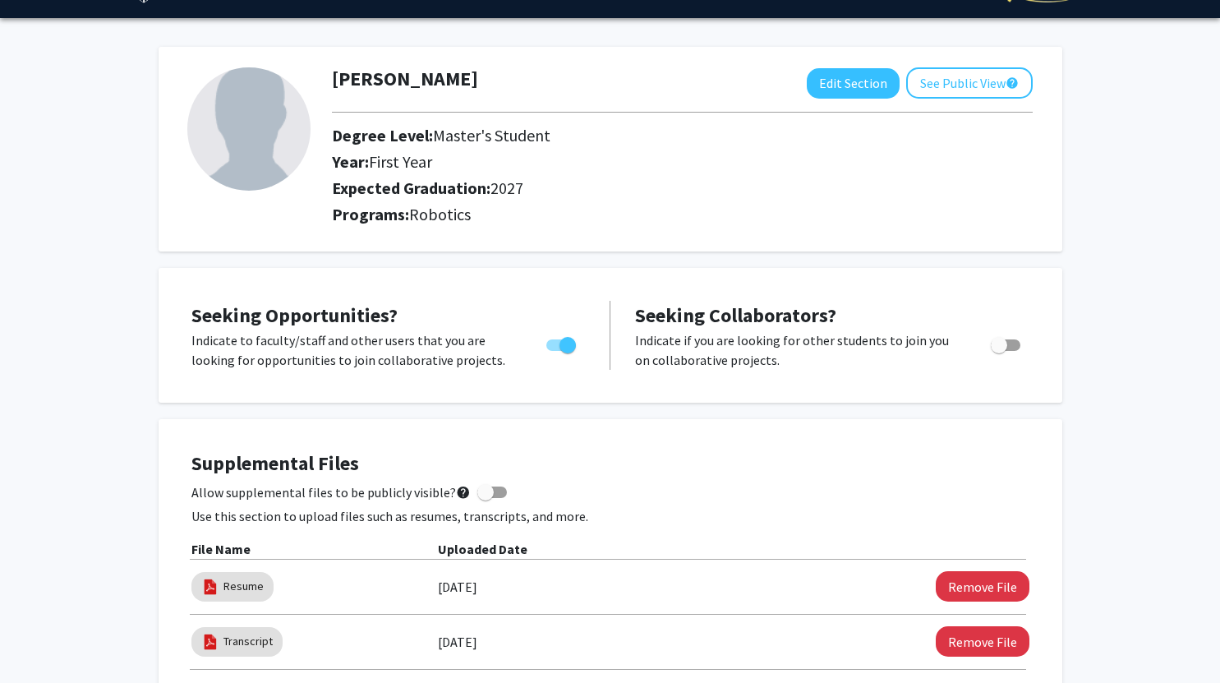
scroll to position [0, 0]
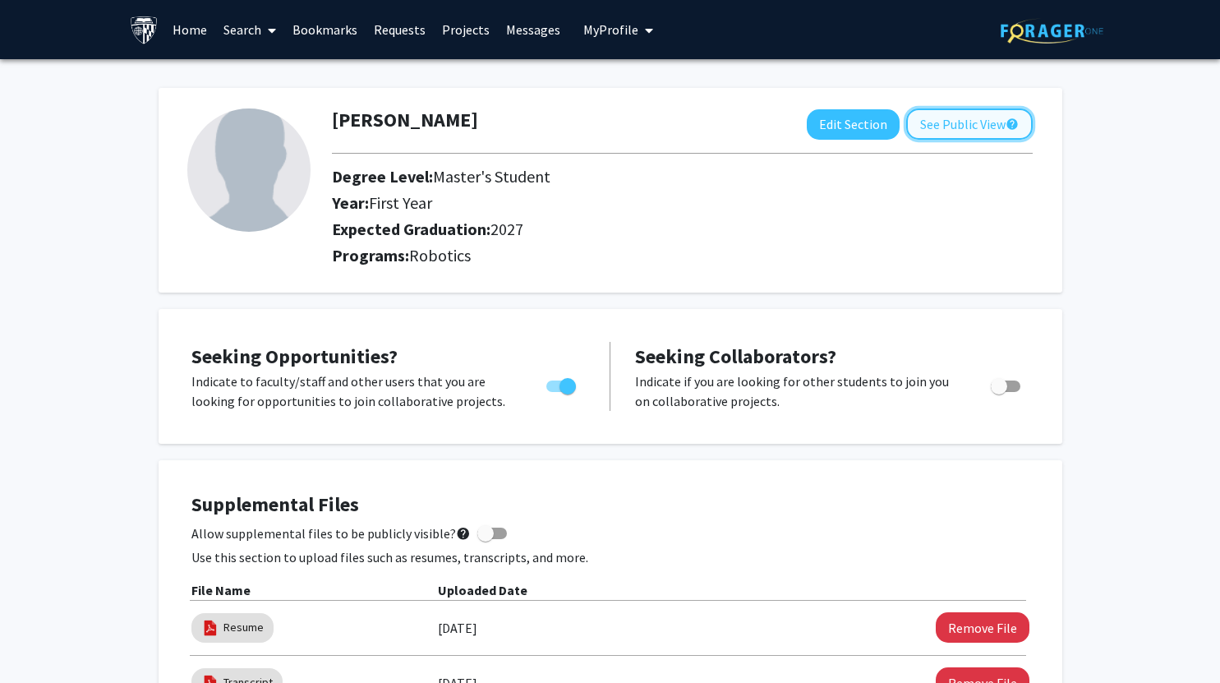
click at [973, 121] on button "See Public View help" at bounding box center [969, 123] width 127 height 31
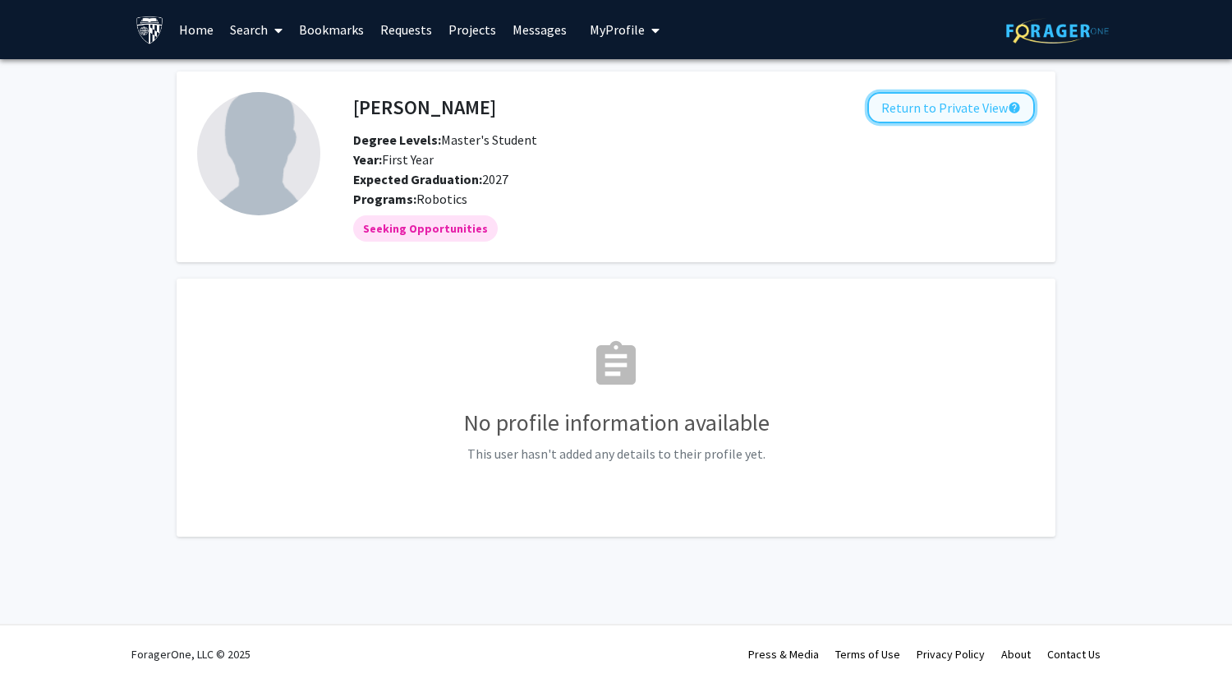
click at [910, 110] on button "Return to Private View help" at bounding box center [952, 107] width 168 height 31
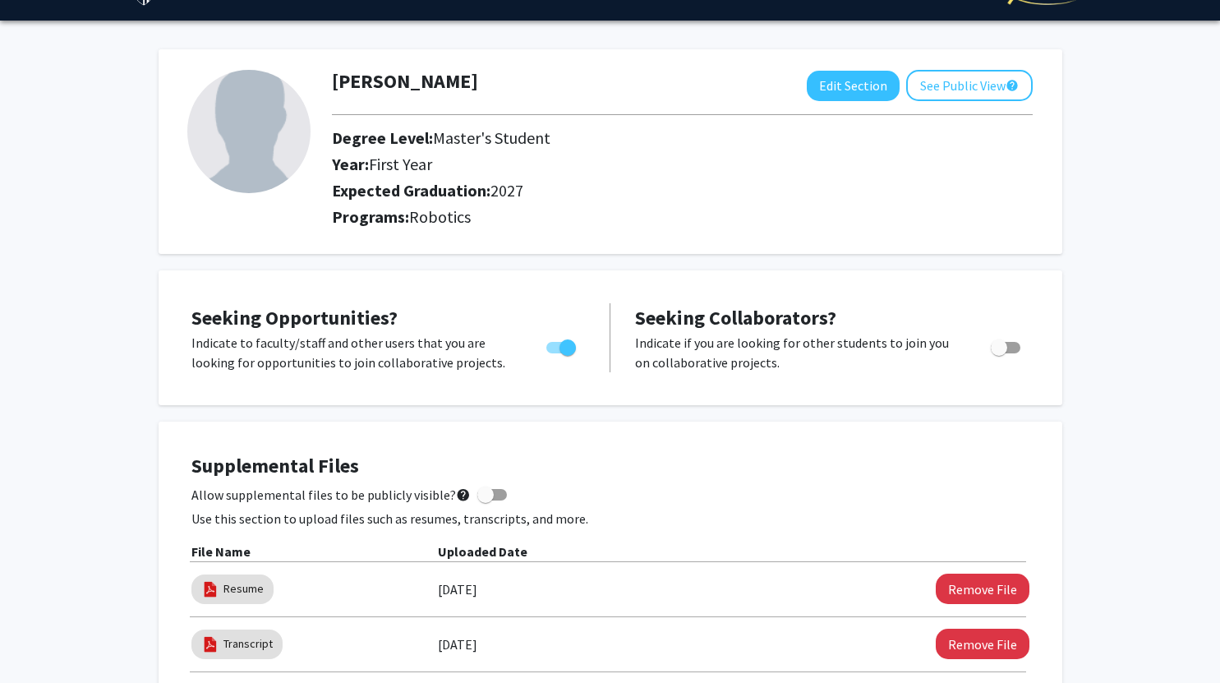
scroll to position [34, 0]
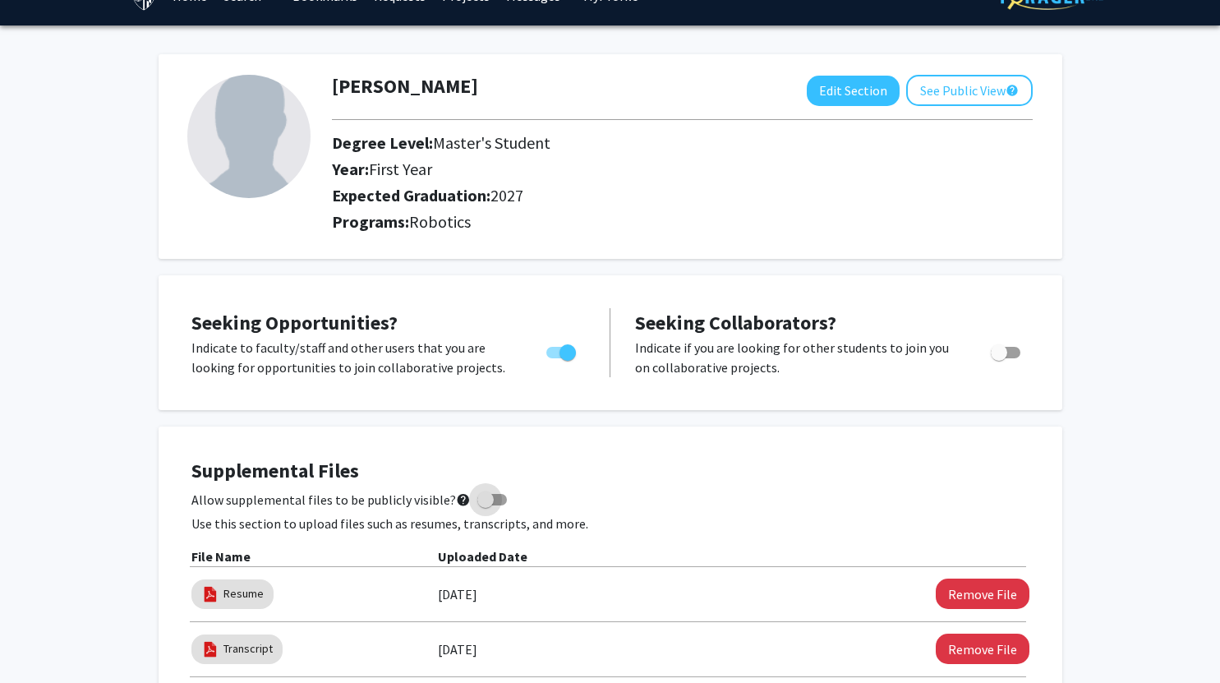
click at [491, 499] on span at bounding box center [492, 500] width 30 height 12
click at [486, 505] on input "Allow supplemental files to be publicly visible? help" at bounding box center [485, 505] width 1 height 1
checkbox input "true"
click at [962, 85] on button "See Public View help" at bounding box center [969, 90] width 127 height 31
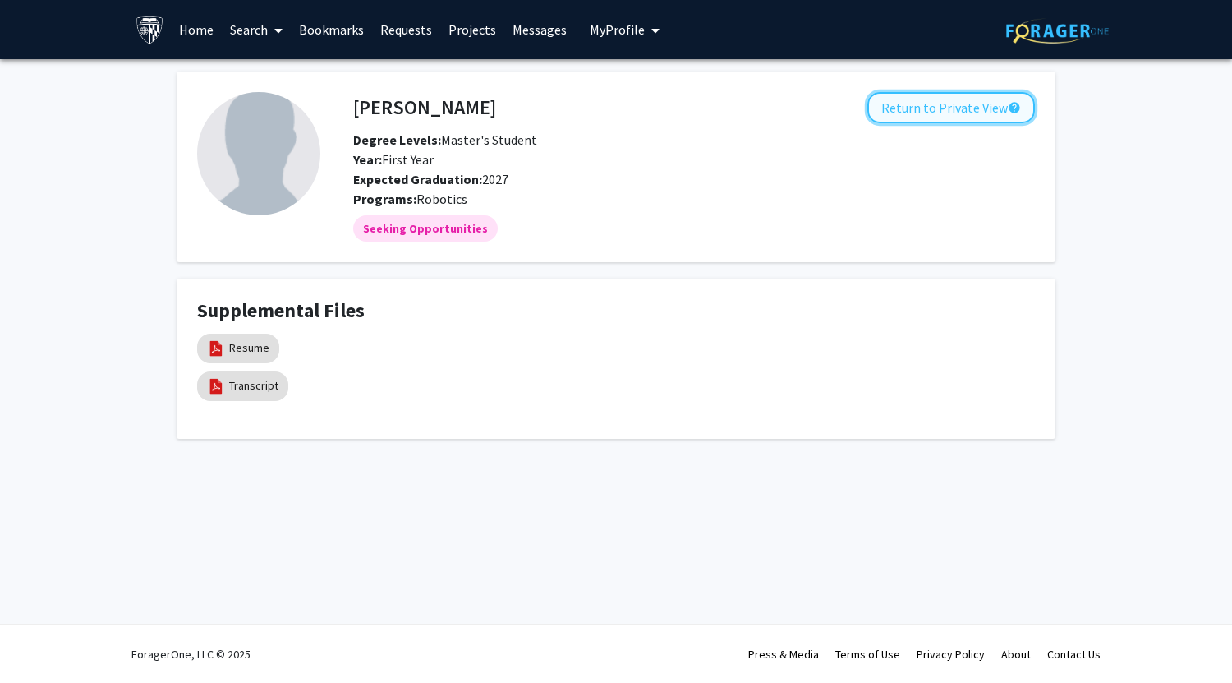
click at [906, 112] on button "Return to Private View help" at bounding box center [952, 107] width 168 height 31
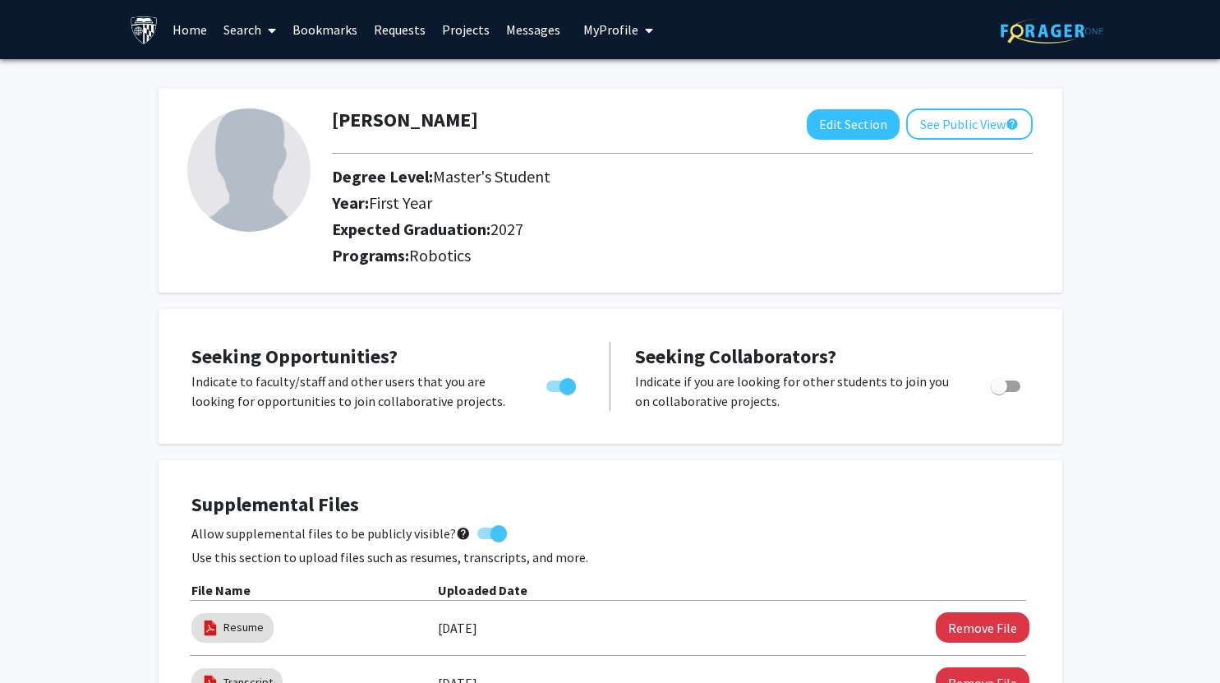
click at [318, 28] on link "Bookmarks" at bounding box center [324, 30] width 81 height 58
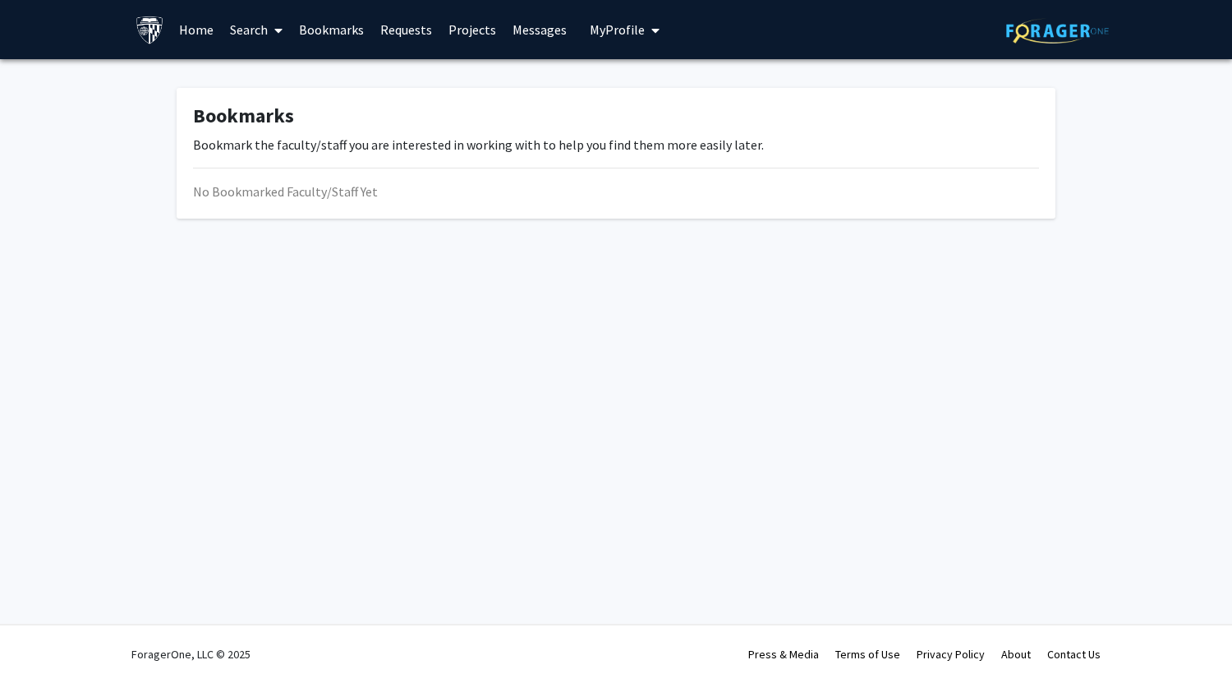
click at [420, 25] on link "Requests" at bounding box center [406, 30] width 68 height 58
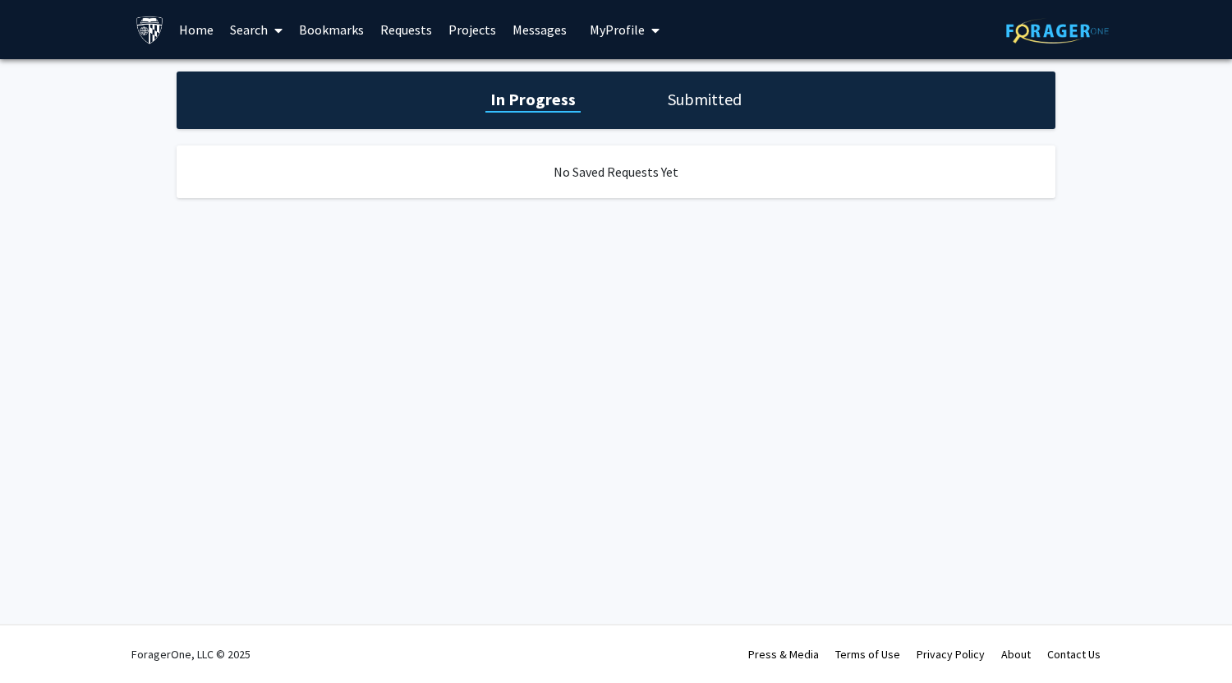
click at [488, 27] on link "Projects" at bounding box center [472, 30] width 64 height 58
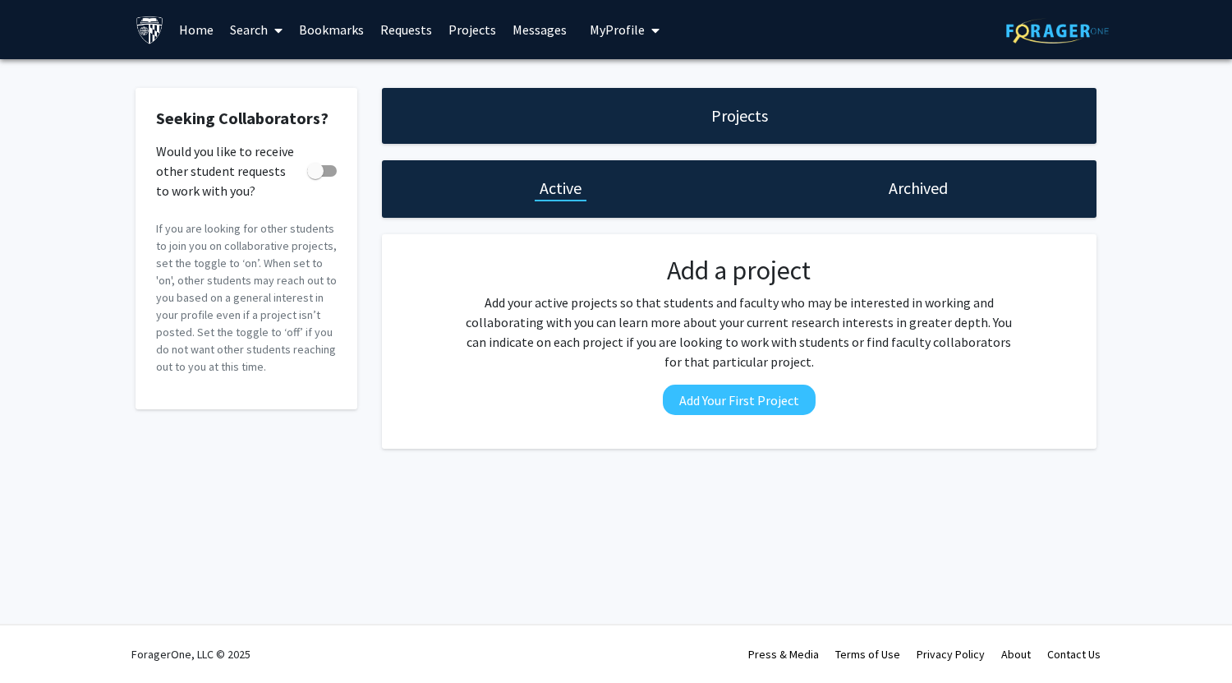
click at [245, 28] on link "Search" at bounding box center [256, 30] width 69 height 58
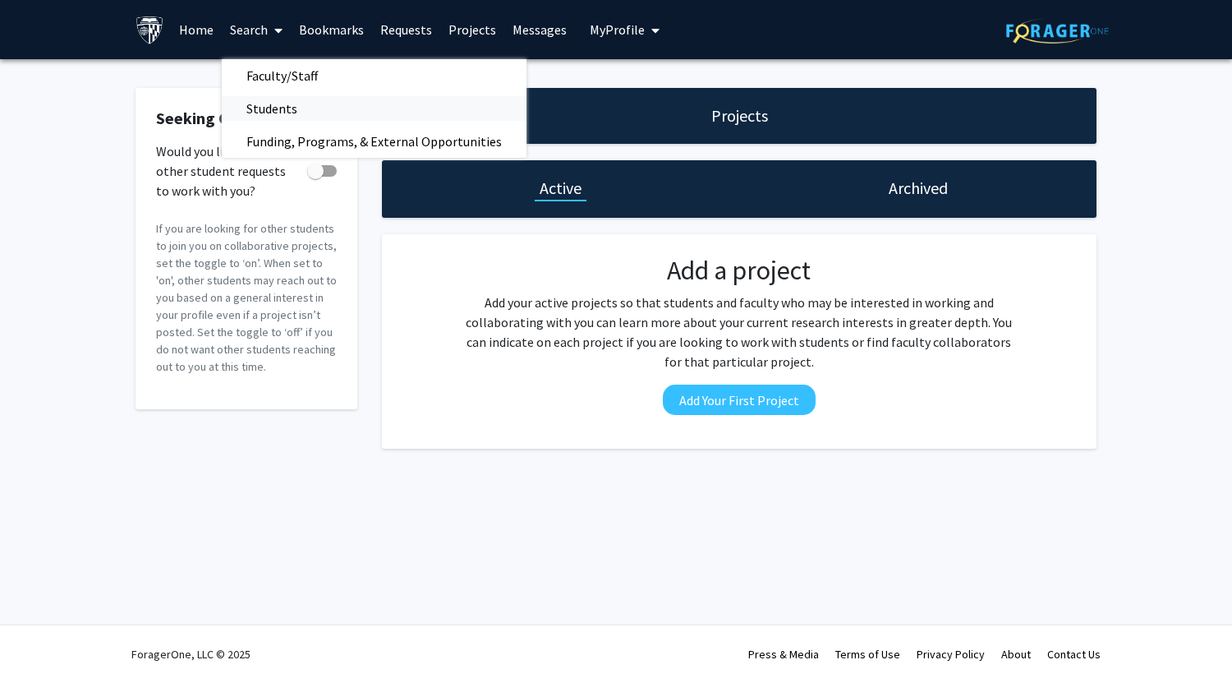
click at [285, 108] on span "Students" at bounding box center [272, 108] width 100 height 33
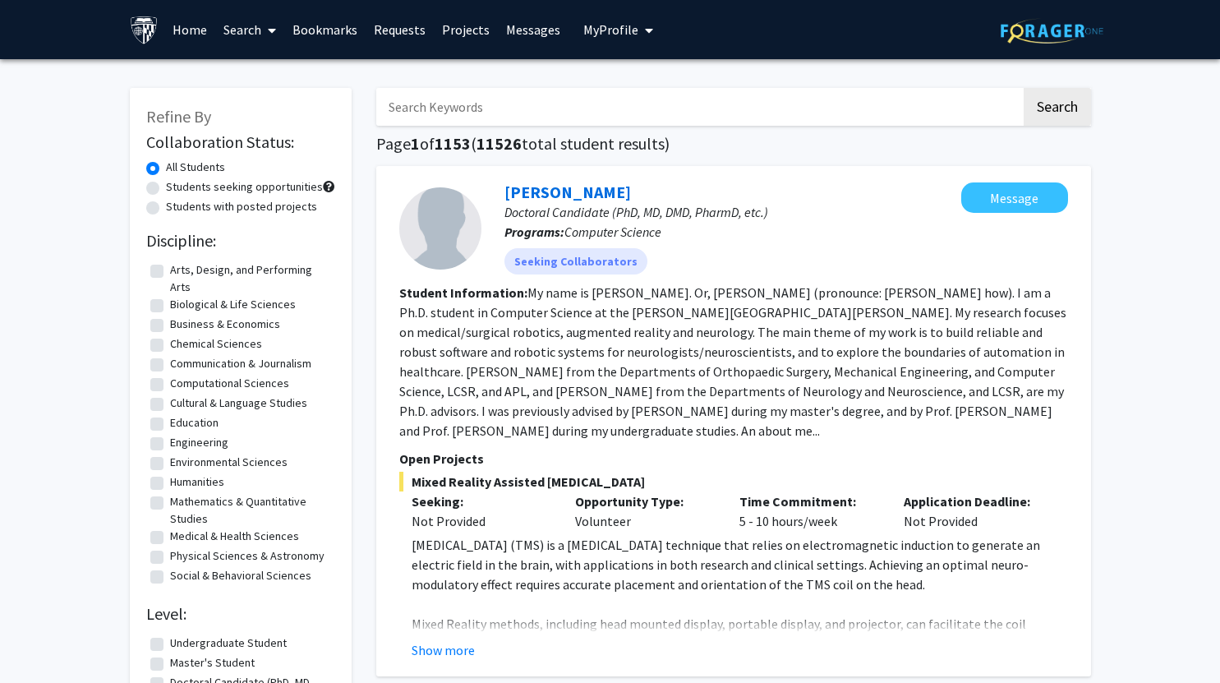
click at [253, 27] on link "Search" at bounding box center [249, 30] width 69 height 58
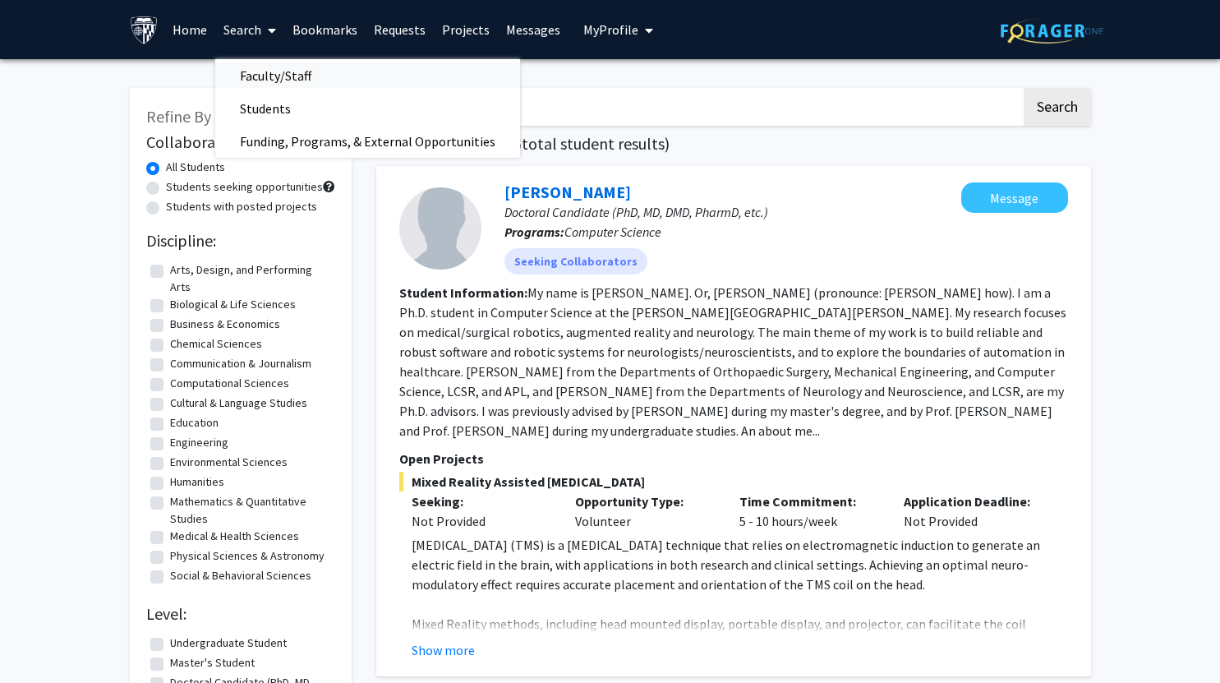
click at [266, 71] on span "Faculty/Staff" at bounding box center [275, 75] width 121 height 33
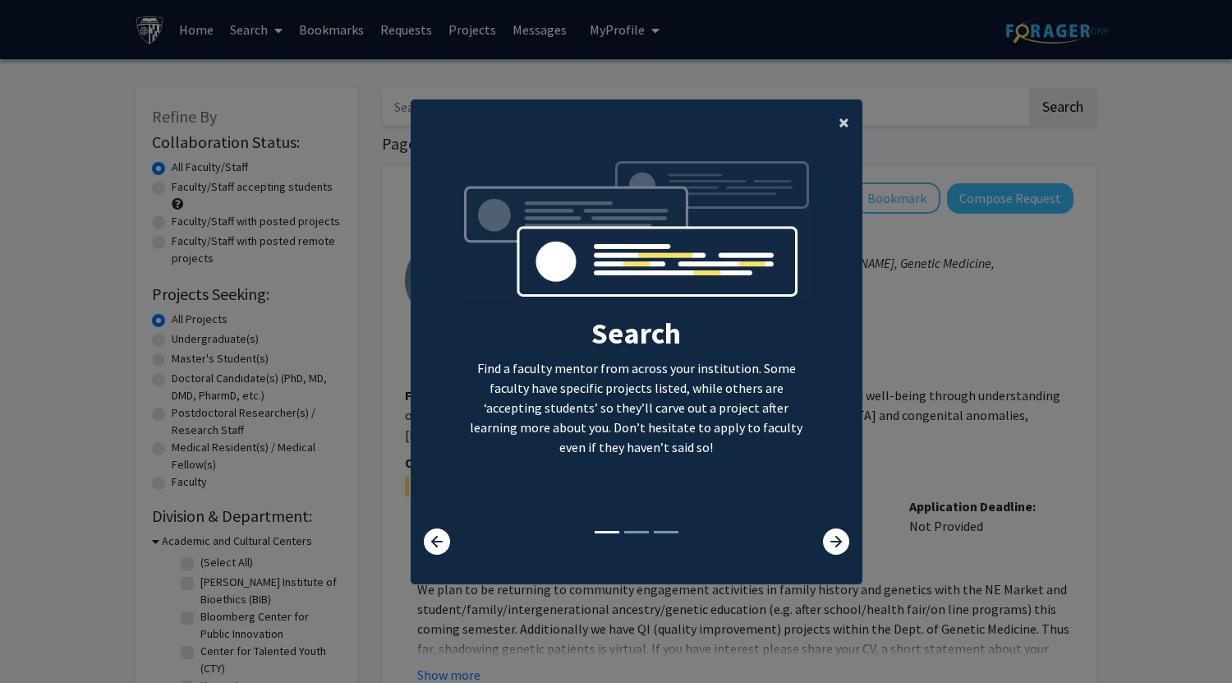
click at [839, 116] on span "×" at bounding box center [844, 121] width 11 height 25
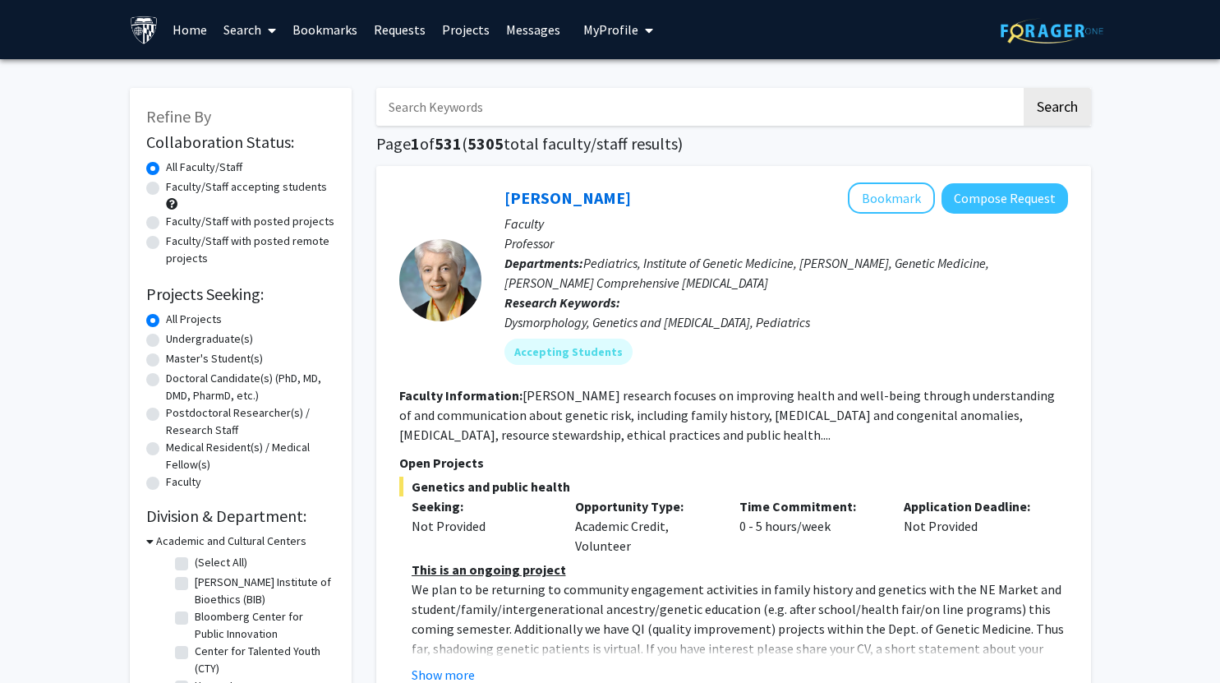
click at [239, 26] on link "Search" at bounding box center [249, 30] width 69 height 58
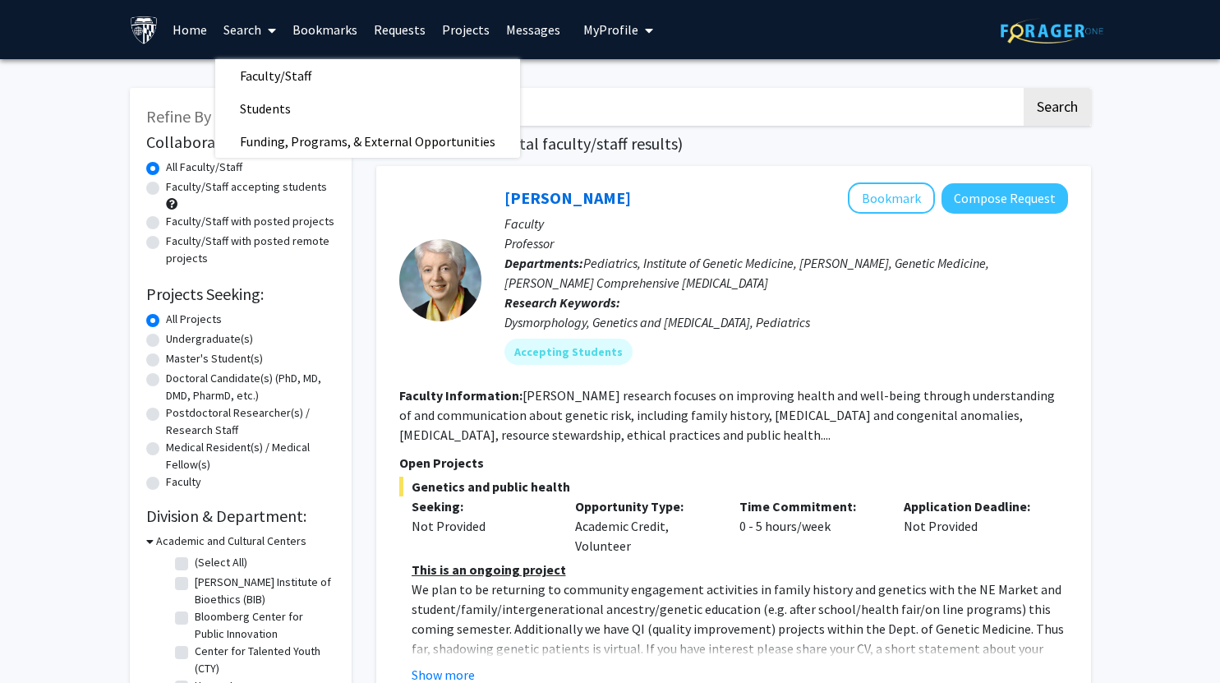
click at [718, 206] on div "[PERSON_NAME] Bookmark Compose Request" at bounding box center [786, 197] width 564 height 31
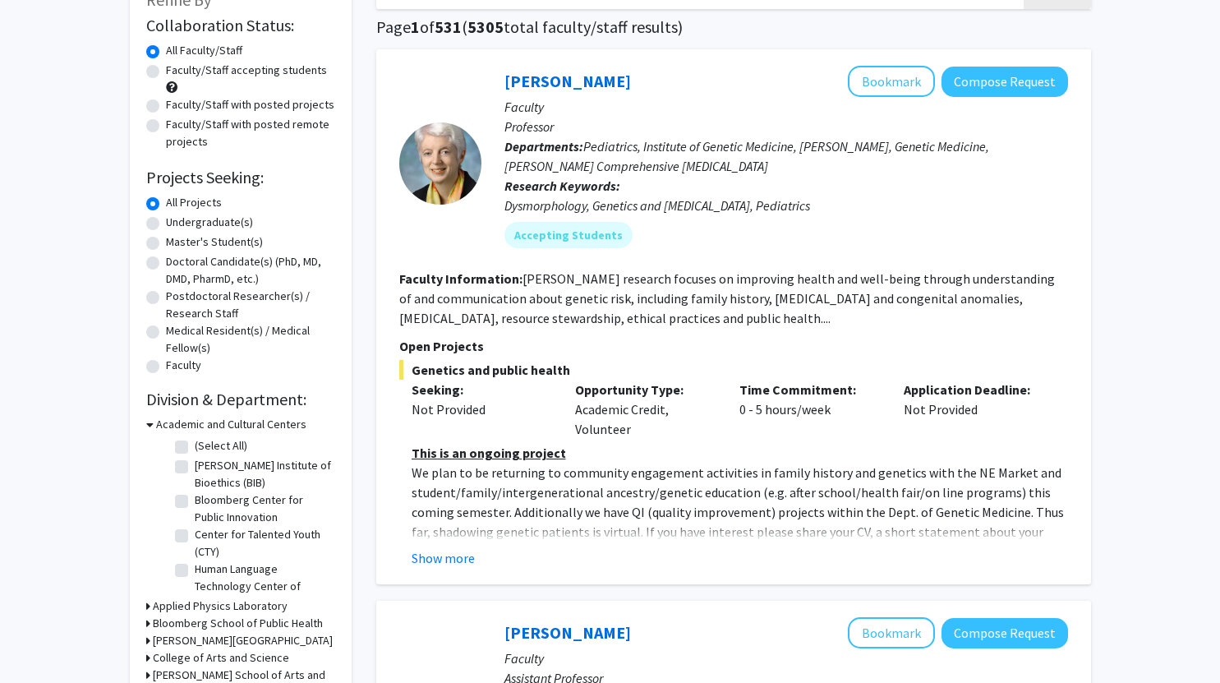
scroll to position [118, 0]
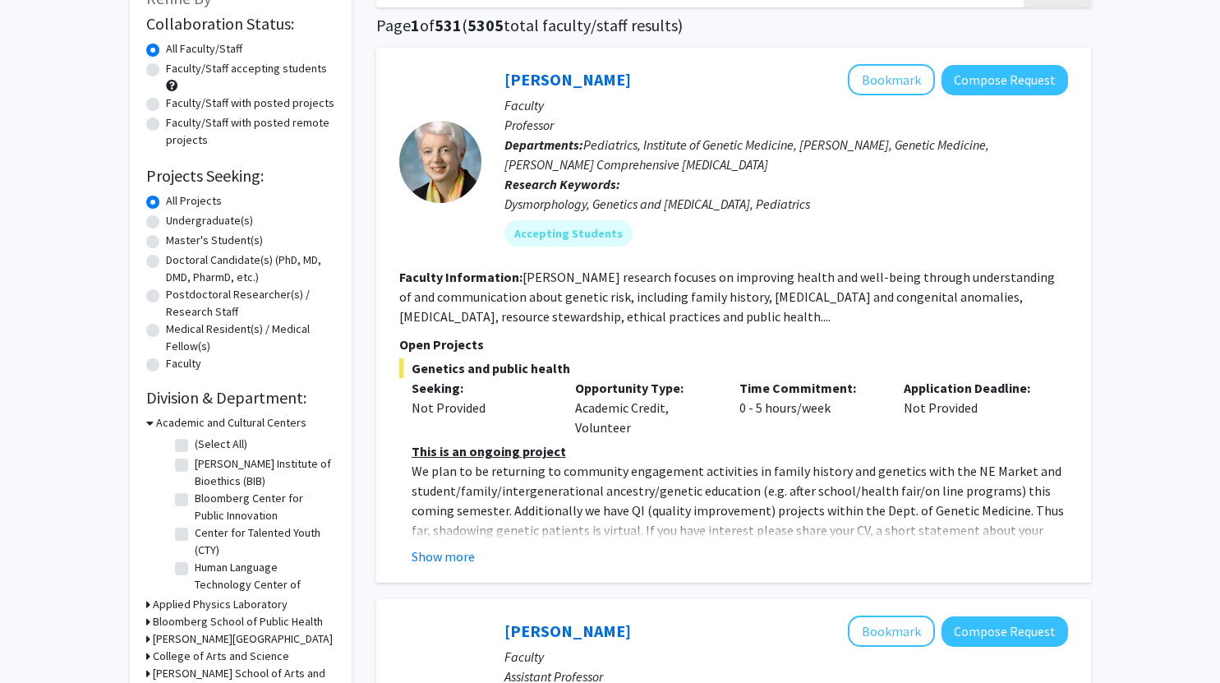
click at [192, 240] on label "Master's Student(s)" at bounding box center [214, 240] width 97 height 17
click at [177, 240] on input "Master's Student(s)" at bounding box center [171, 237] width 11 height 11
radio input "true"
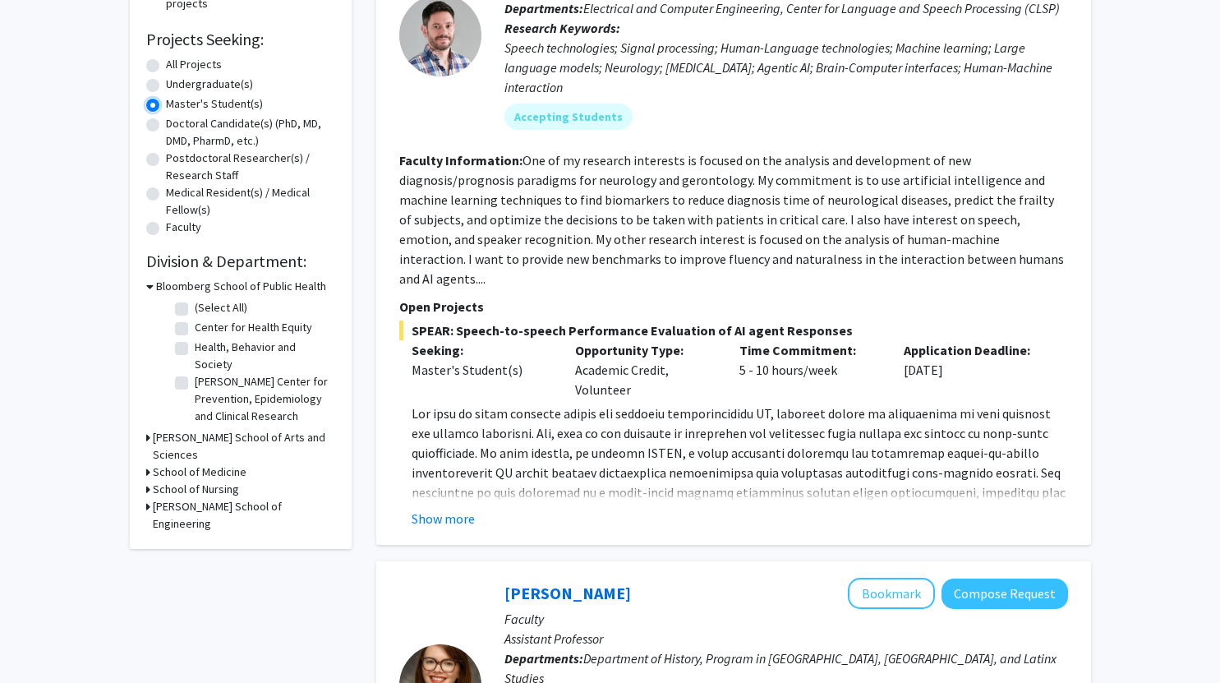
scroll to position [256, 0]
click at [176, 497] on h3 "[PERSON_NAME] School of Engineering" at bounding box center [244, 514] width 182 height 35
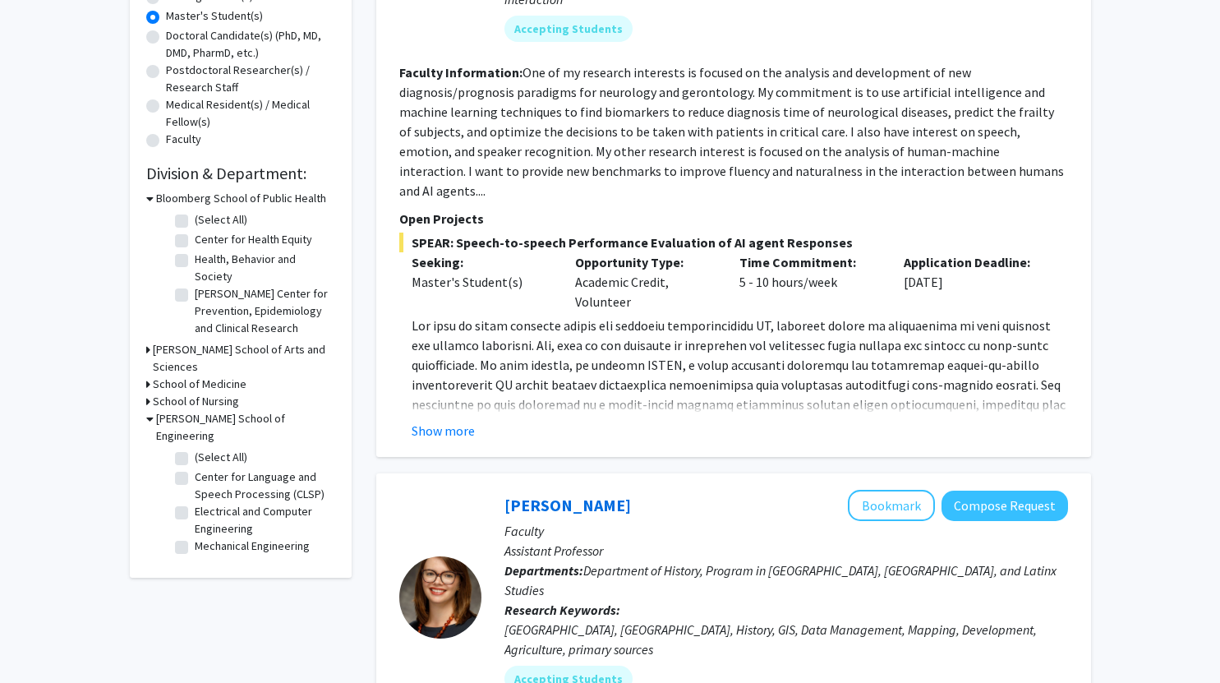
scroll to position [344, 0]
click at [188, 536] on fg-checkbox "Mechanical Engineering Mechanical Engineering" at bounding box center [253, 546] width 156 height 20
click at [195, 536] on label "Mechanical Engineering" at bounding box center [252, 544] width 115 height 17
click at [195, 536] on input "Mechanical Engineering" at bounding box center [200, 541] width 11 height 11
checkbox input "true"
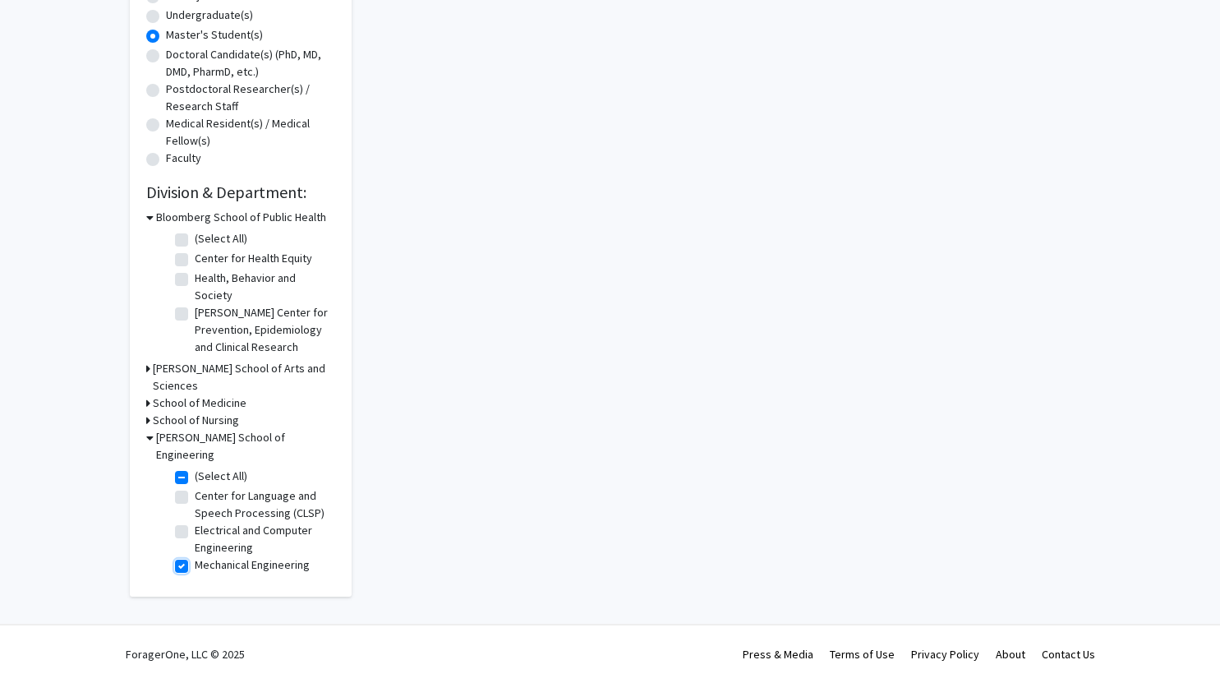
checkbox input "true"
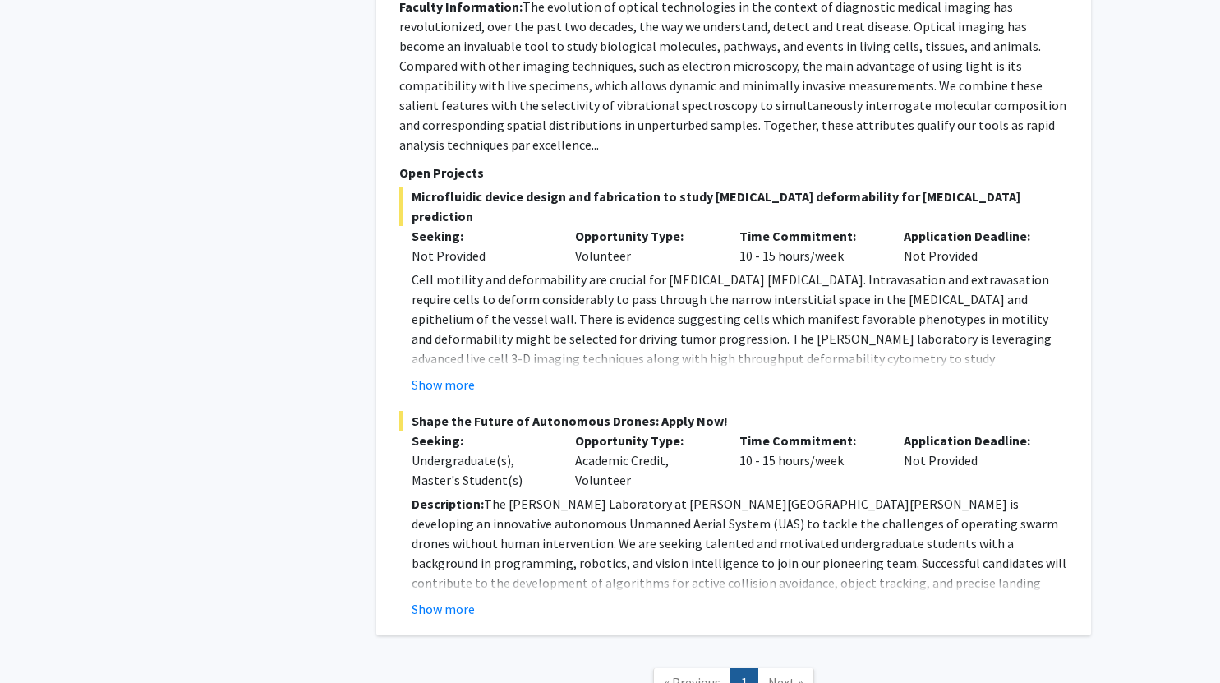
scroll to position [2604, 0]
click at [448, 598] on button "Show more" at bounding box center [443, 608] width 63 height 20
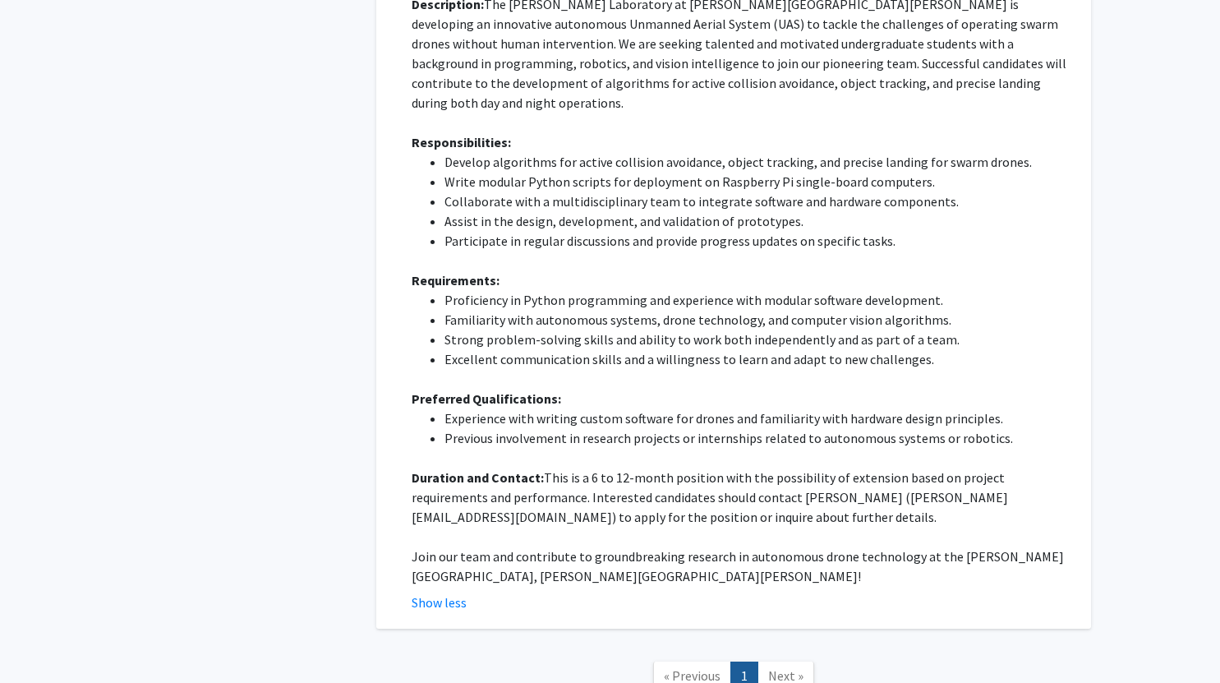
scroll to position [3103, 0]
